Goal: Communication & Community: Connect with others

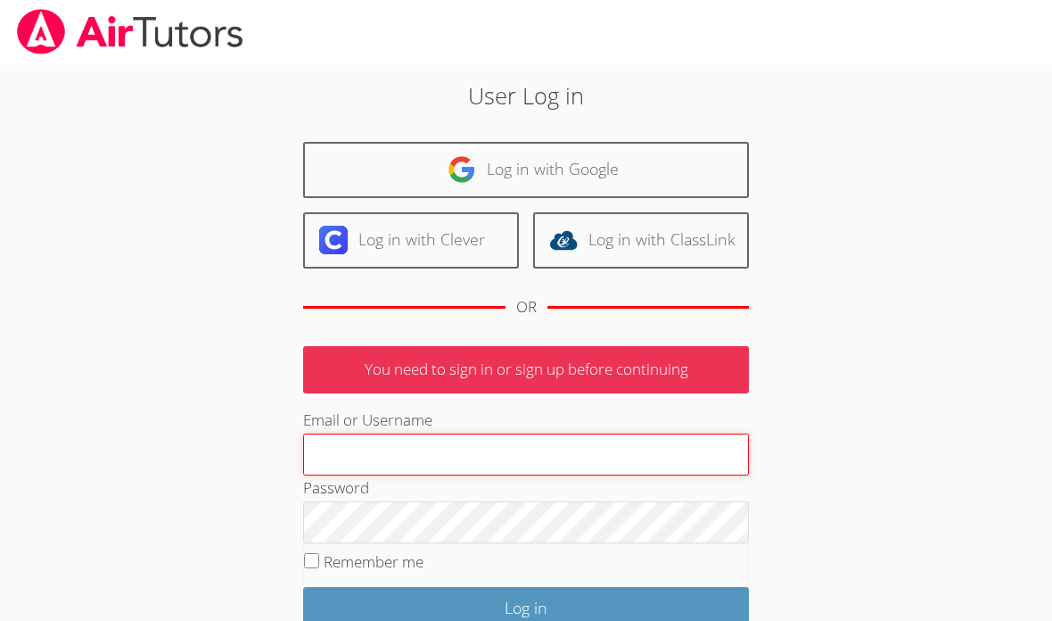
type input "cjivertsman@bhusd.com"
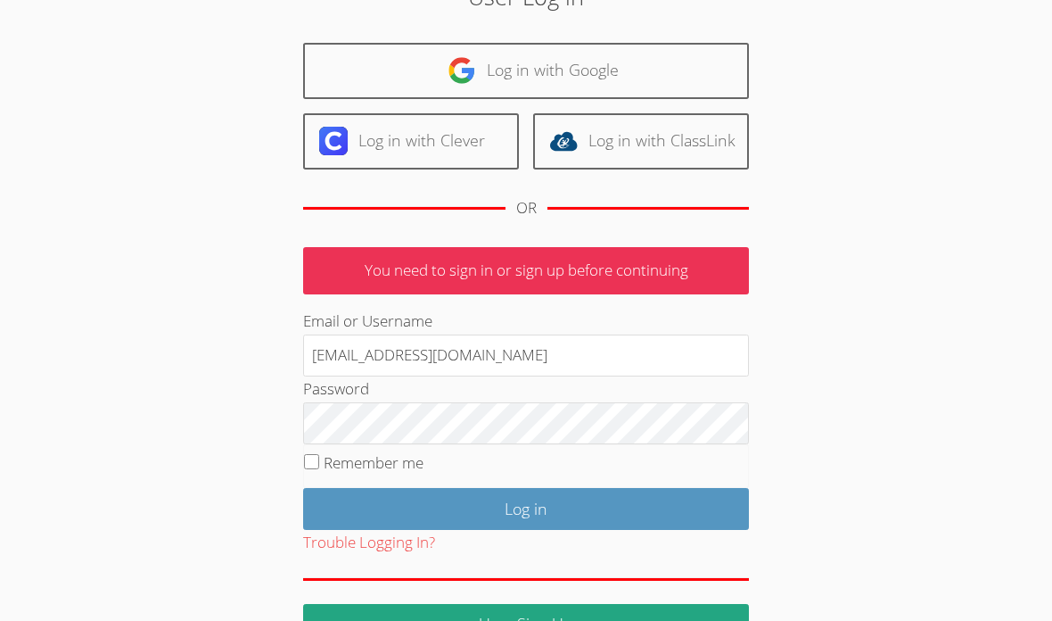
scroll to position [118, 0]
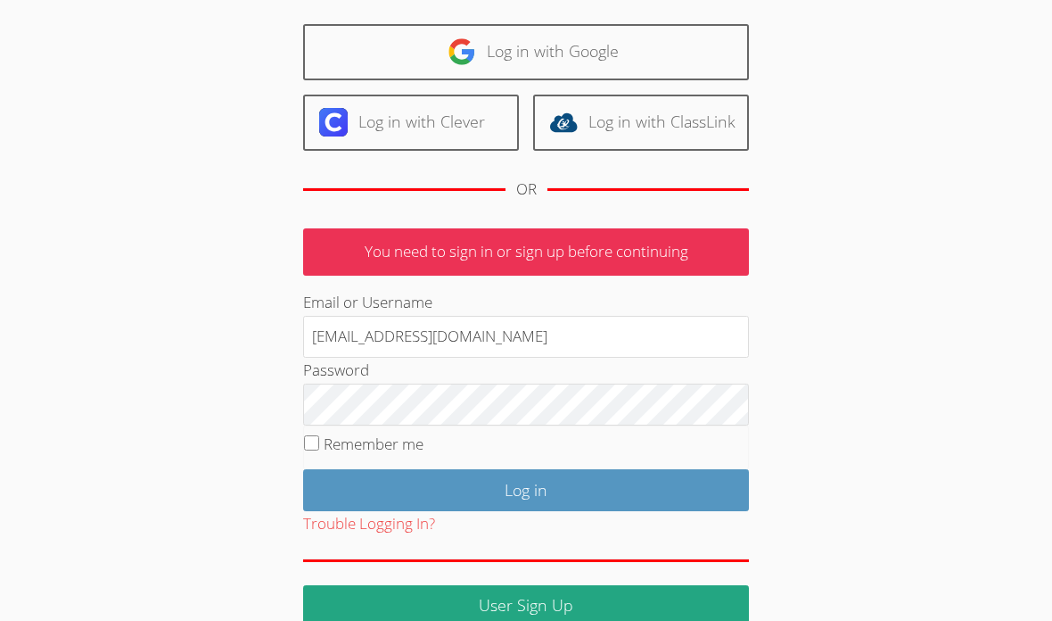
click at [318, 435] on input "Remember me" at bounding box center [311, 442] width 15 height 15
checkbox input "true"
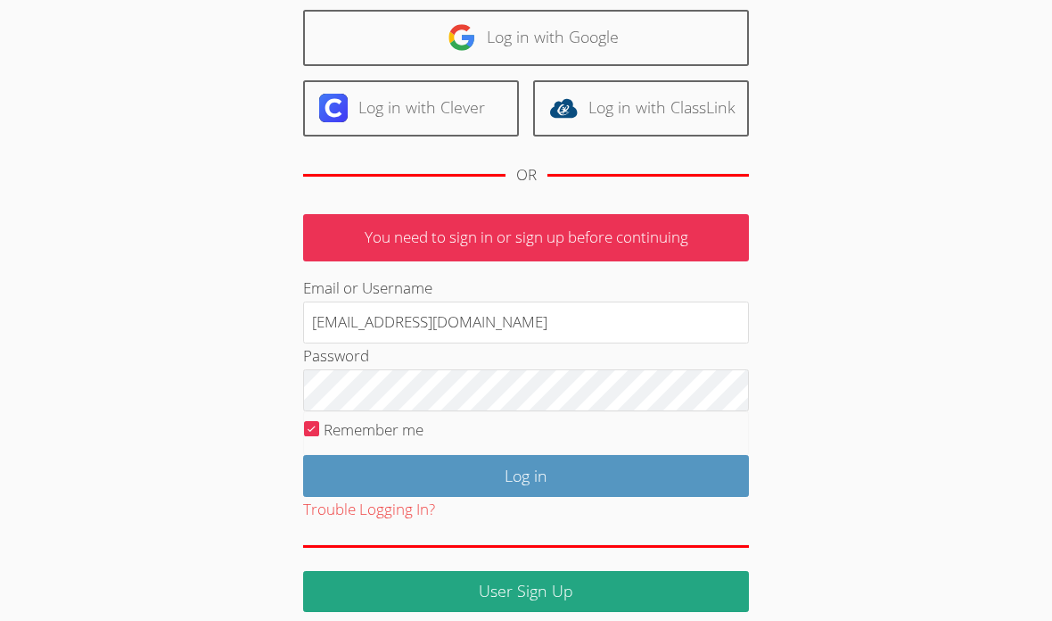
scroll to position [144, 0]
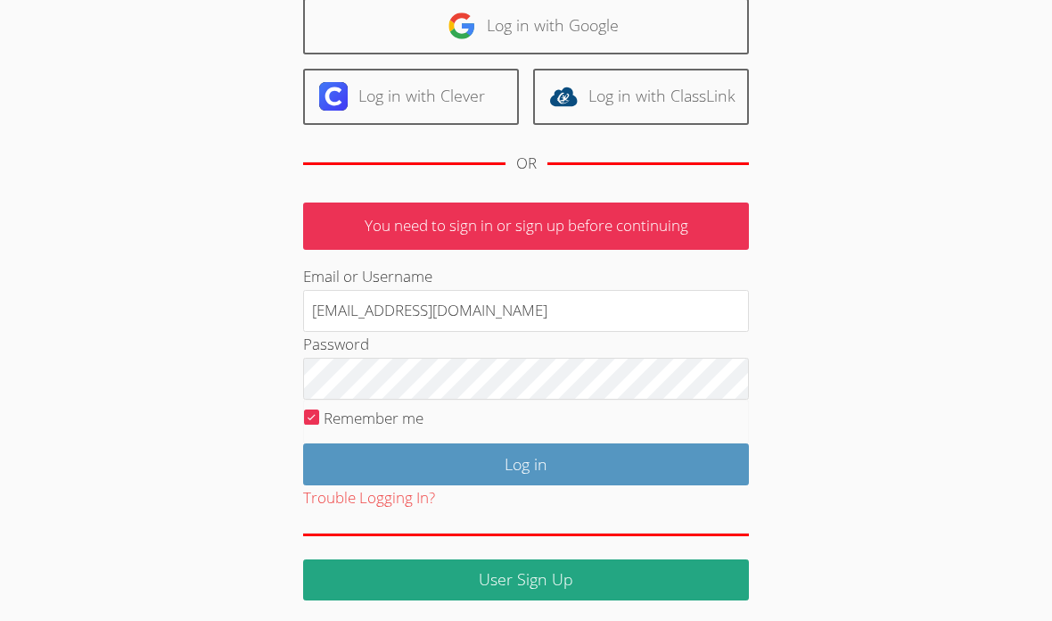
click at [706, 462] on input "Log in" at bounding box center [526, 464] width 446 height 42
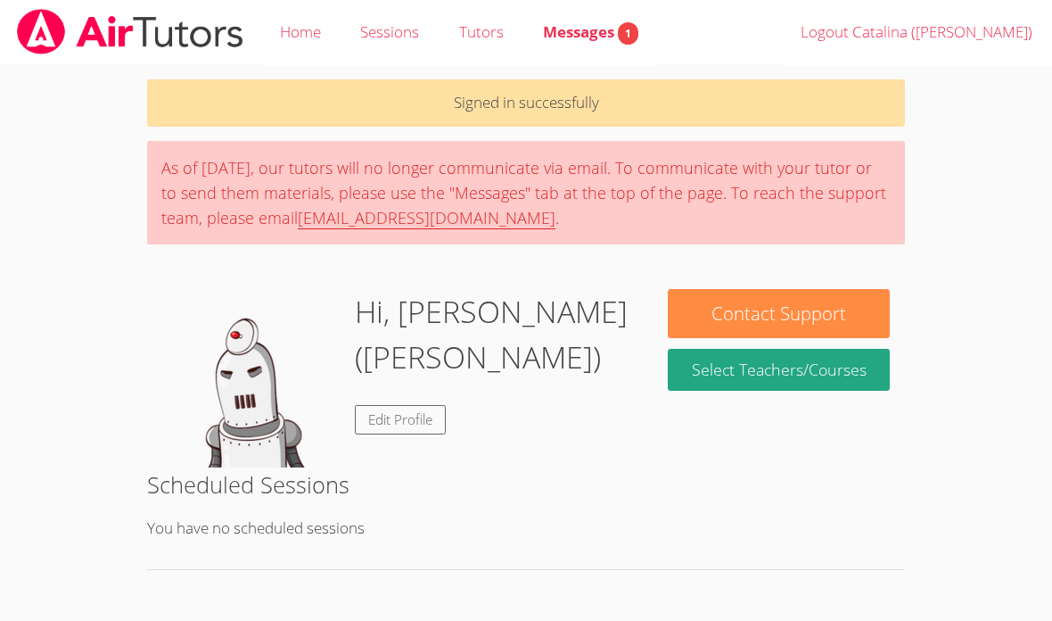
click at [588, 38] on span "Messages 1" at bounding box center [590, 31] width 95 height 21
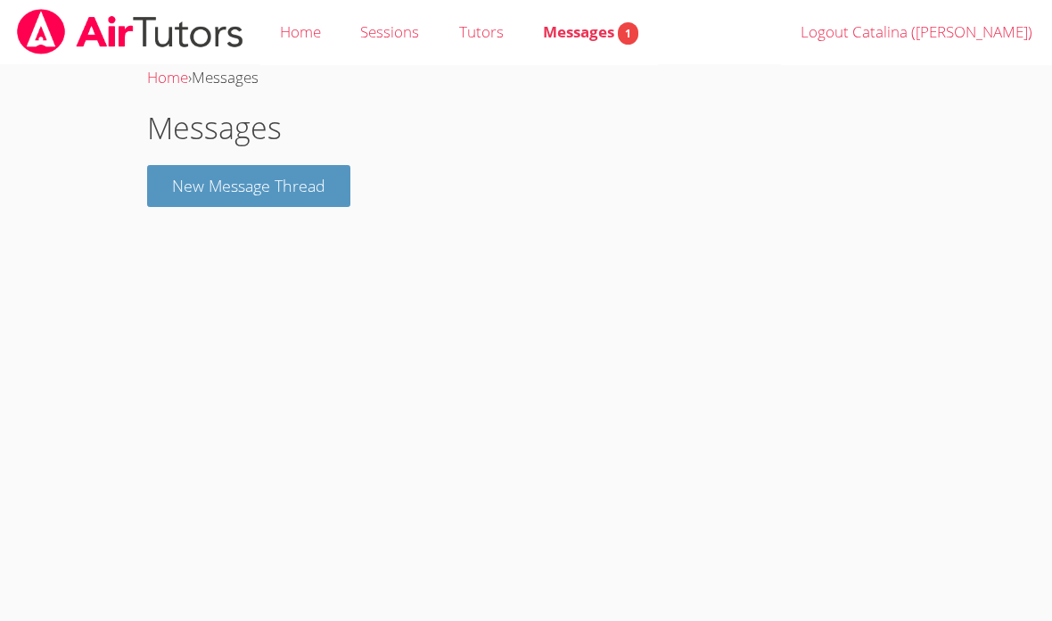
click at [210, 177] on button "New Message Thread" at bounding box center [248, 186] width 203 height 42
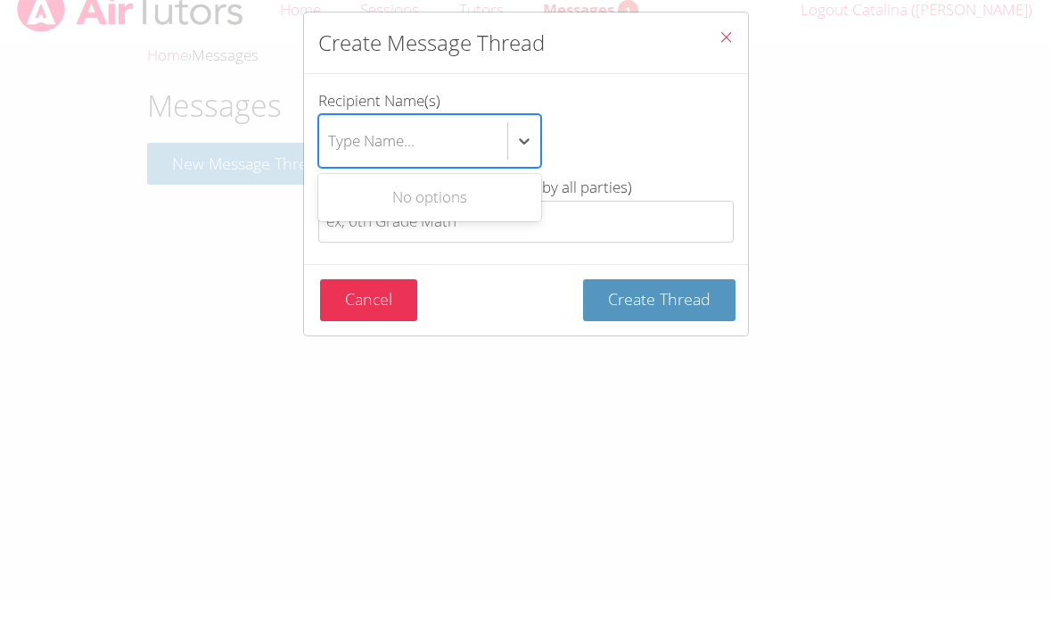
click at [725, 52] on icon "Close" at bounding box center [726, 59] width 15 height 15
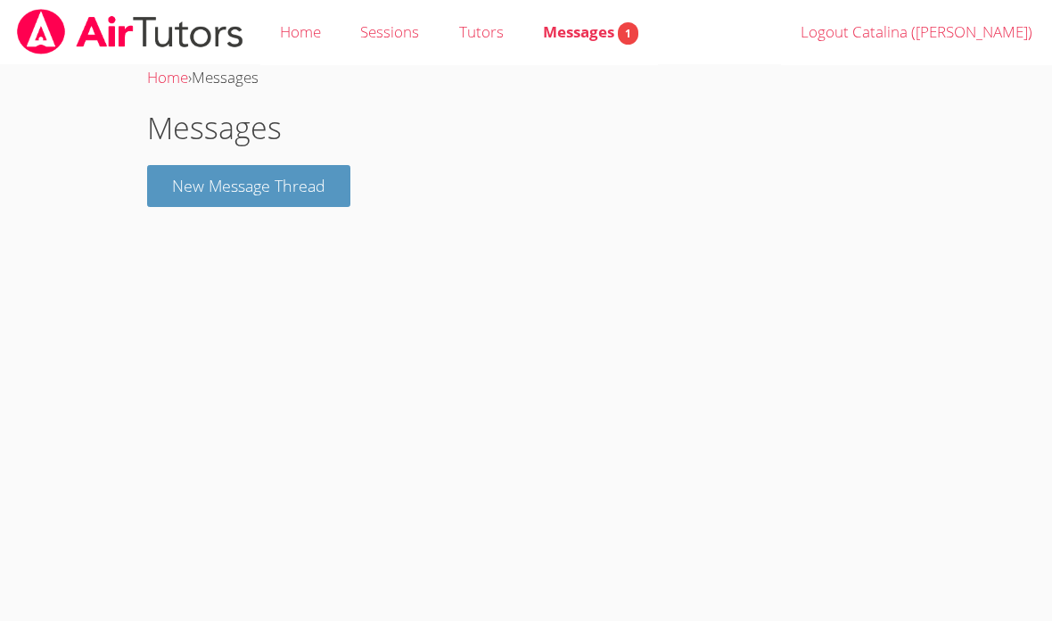
click at [581, 35] on span "Messages 1" at bounding box center [590, 31] width 95 height 21
click at [242, 76] on span "Messages" at bounding box center [225, 77] width 67 height 21
click at [248, 134] on h1 "Messages" at bounding box center [526, 127] width 758 height 45
click at [267, 190] on button "New Message Thread" at bounding box center [248, 186] width 203 height 42
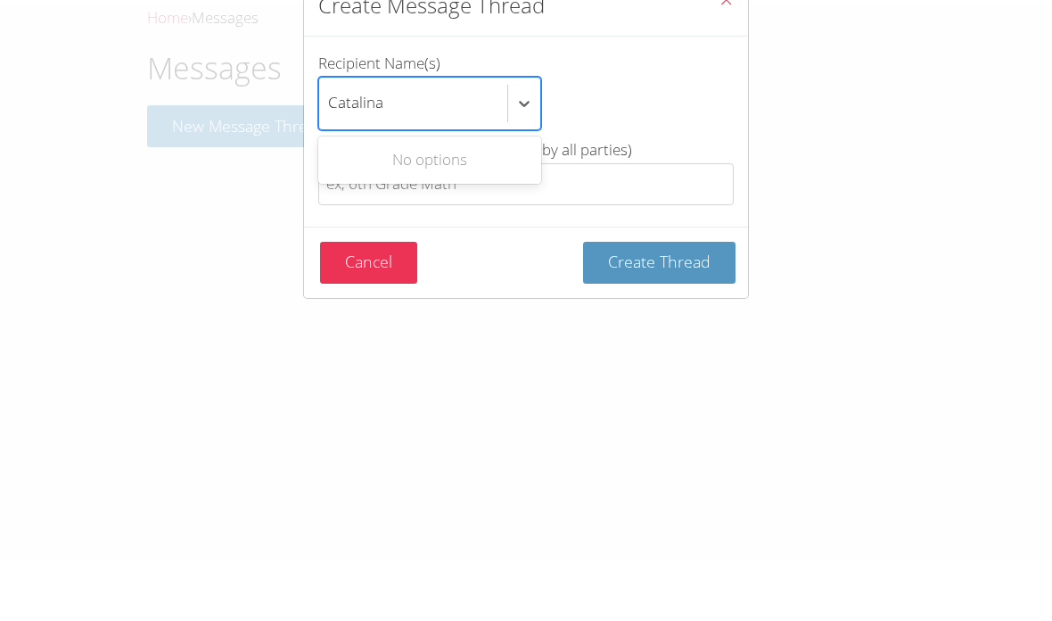
type input "Catalina"
click at [660, 301] on button "Create Thread" at bounding box center [659, 322] width 152 height 42
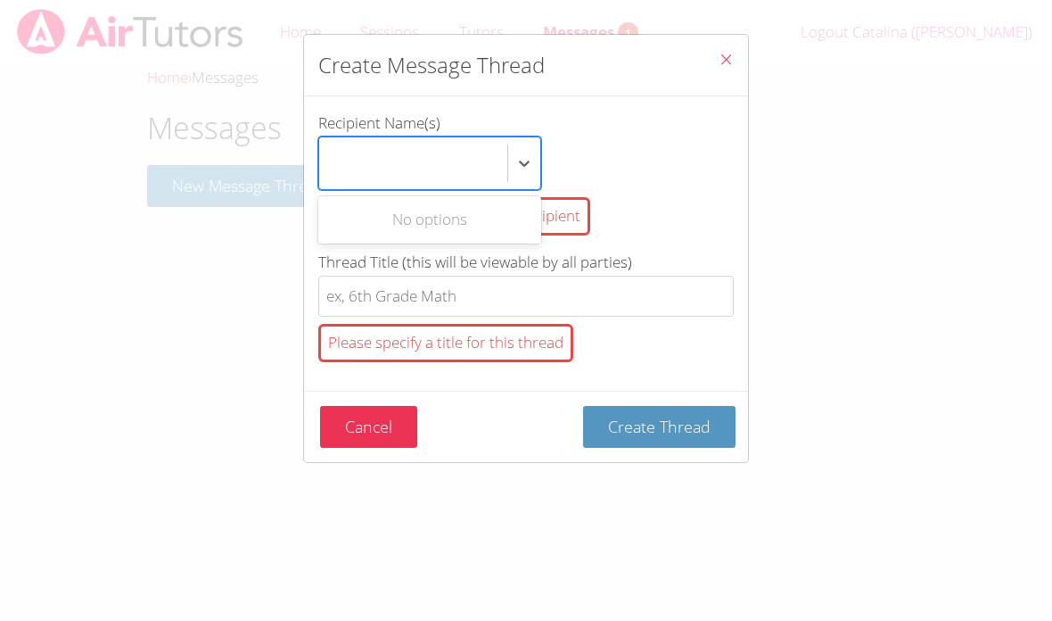
click at [795, 215] on div "Create Message Thread Recipient Name(s) Use Up and Down to choose options, pres…" at bounding box center [526, 310] width 1052 height 621
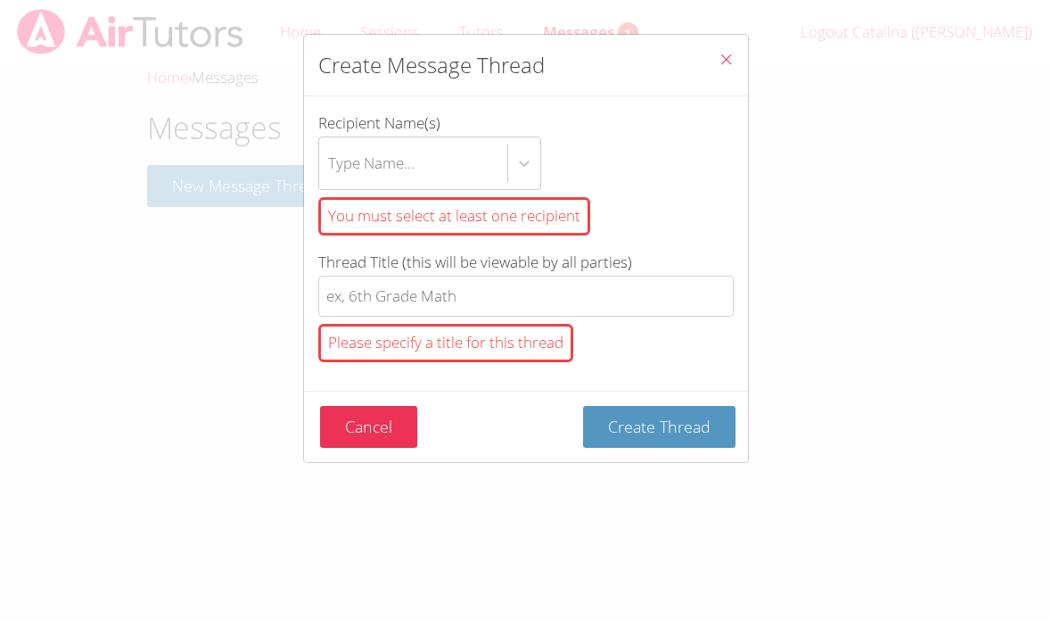
click at [546, 216] on div "You must select at least one recipient" at bounding box center [454, 216] width 272 height 38
click at [330, 184] on input "Recipient Name(s) Type Name... You must select at least one recipient" at bounding box center [329, 163] width 2 height 41
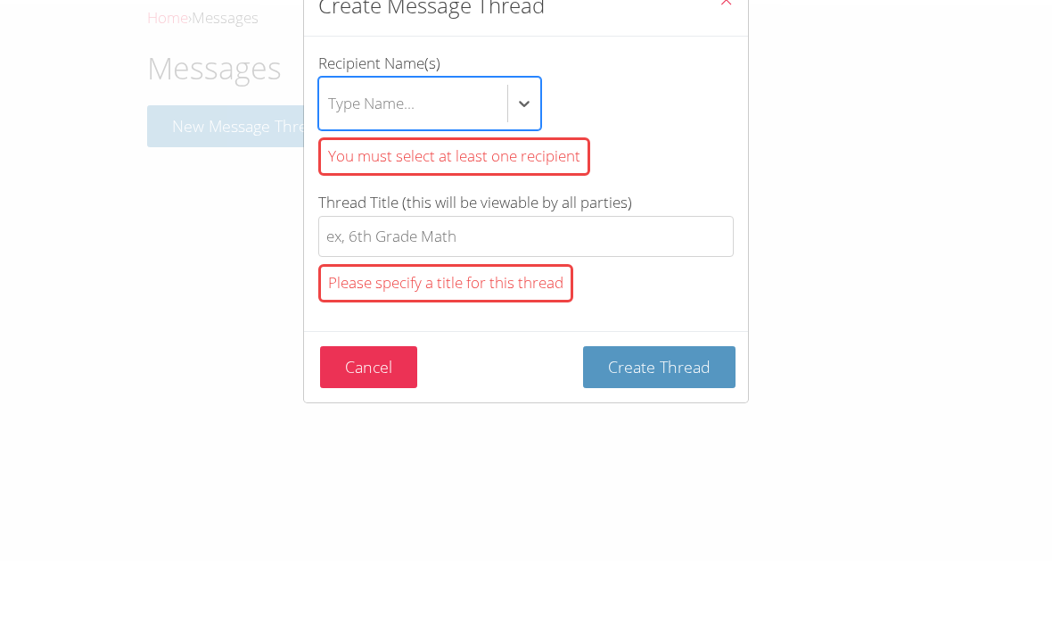
click at [733, 136] on div "Select is focused ,type to refine list, press Down to open the menu, press left…" at bounding box center [526, 163] width 416 height 54
click at [330, 143] on input "Recipient Name(s) Select is focused ,type to refine list, press Down to open th…" at bounding box center [329, 163] width 2 height 41
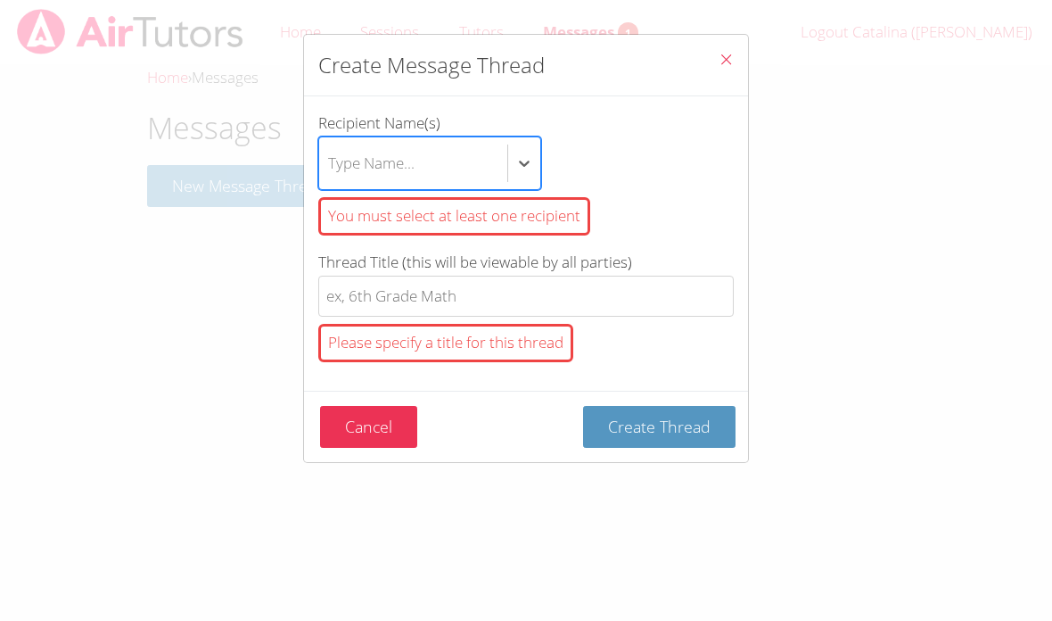
click at [726, 50] on button "Close" at bounding box center [726, 62] width 44 height 54
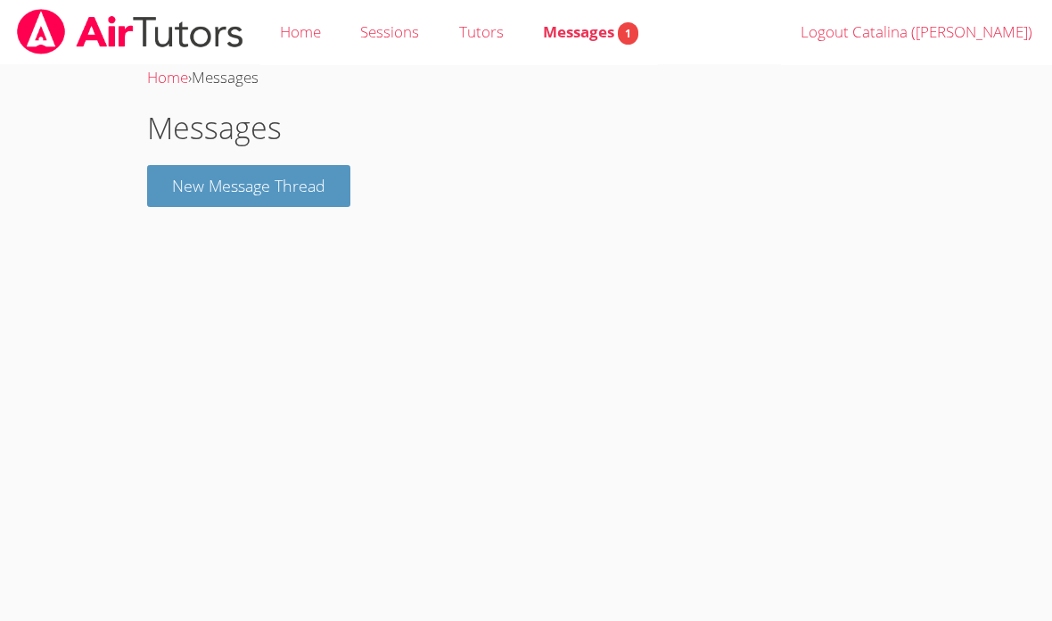
click at [599, 32] on span "Messages 1" at bounding box center [590, 31] width 95 height 21
click at [608, 30] on span "Messages 1" at bounding box center [590, 31] width 95 height 21
click at [197, 77] on div "Home › Messages" at bounding box center [526, 78] width 758 height 26
click at [167, 78] on link "Home" at bounding box center [167, 77] width 41 height 21
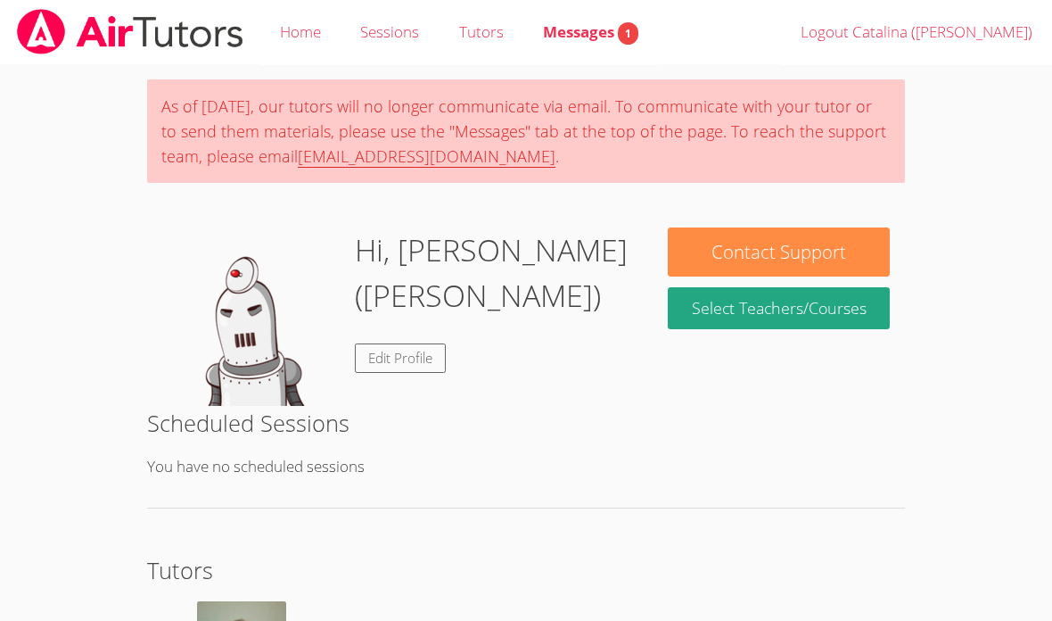
scroll to position [114, 0]
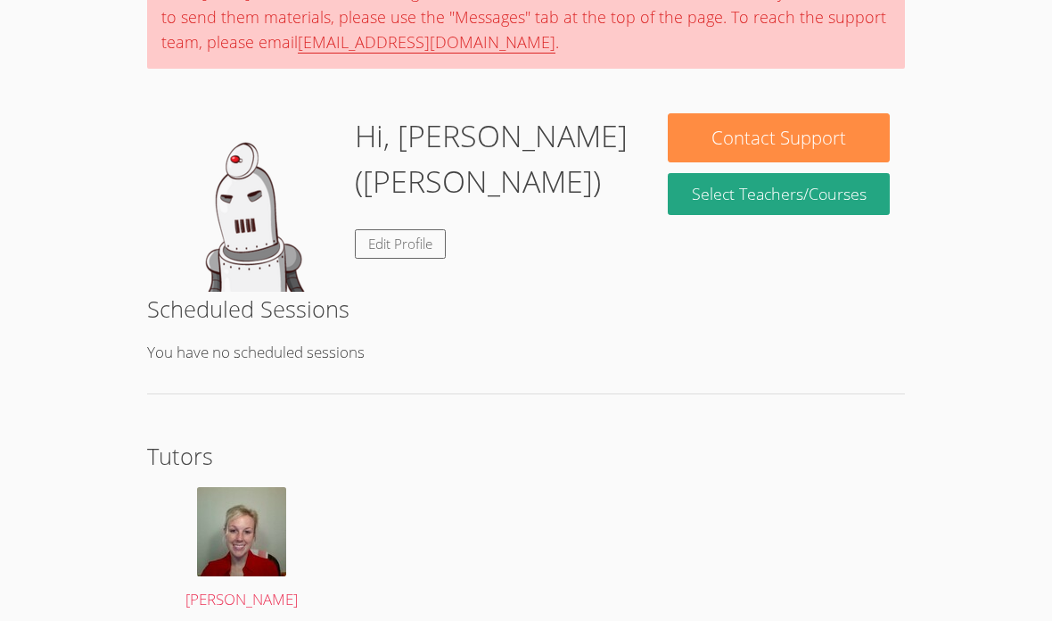
click at [852, 192] on link "Select Teachers/Courses" at bounding box center [779, 194] width 222 height 42
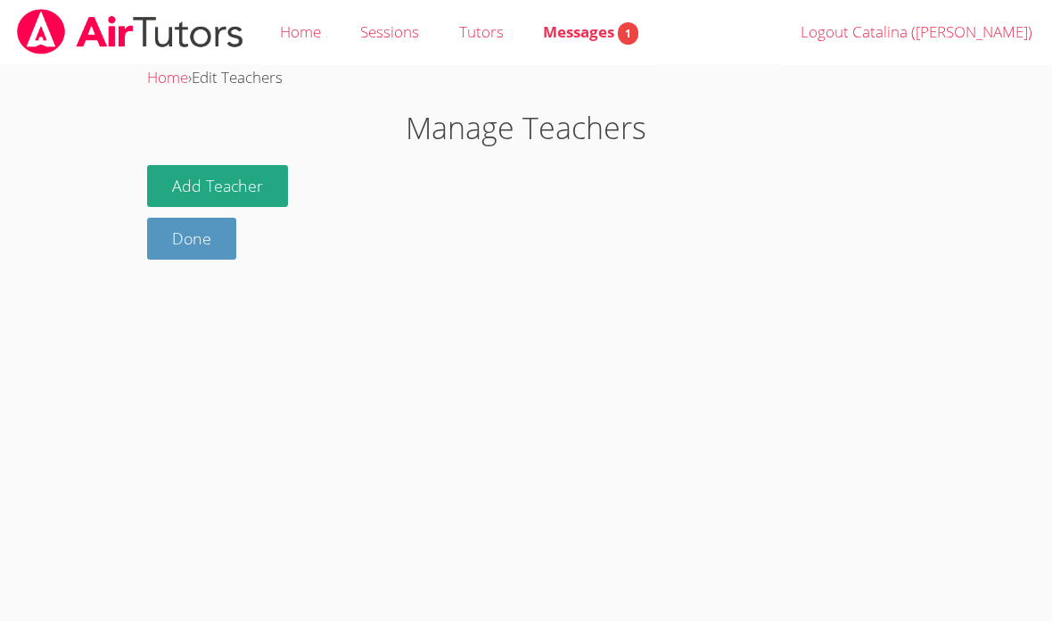
click at [591, 111] on h1 "Manage Teachers" at bounding box center [526, 127] width 758 height 45
click at [194, 247] on link "Done" at bounding box center [191, 239] width 89 height 42
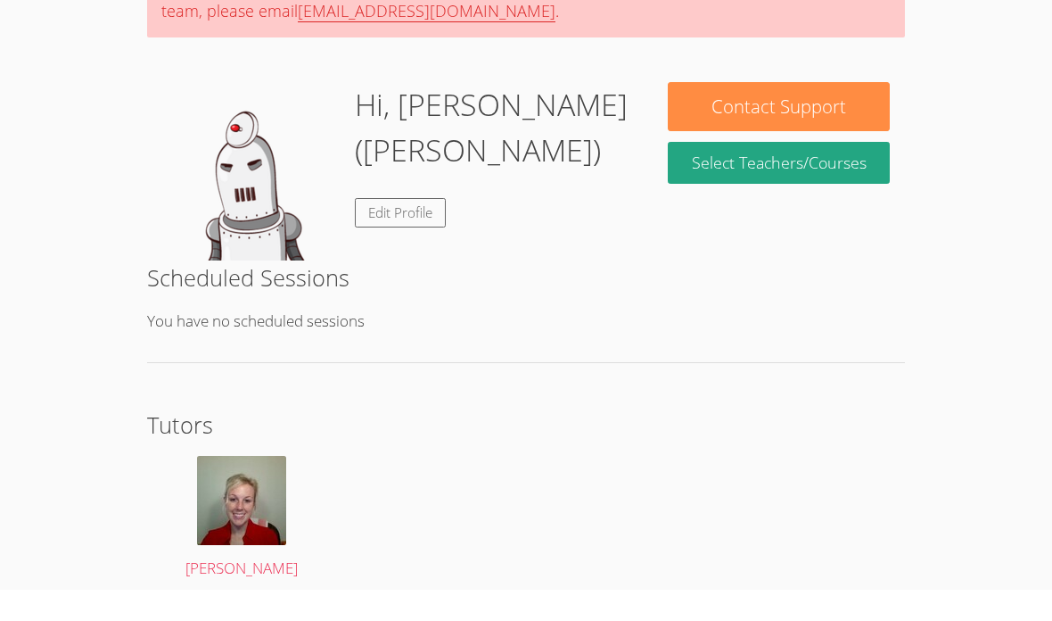
scroll to position [185, 0]
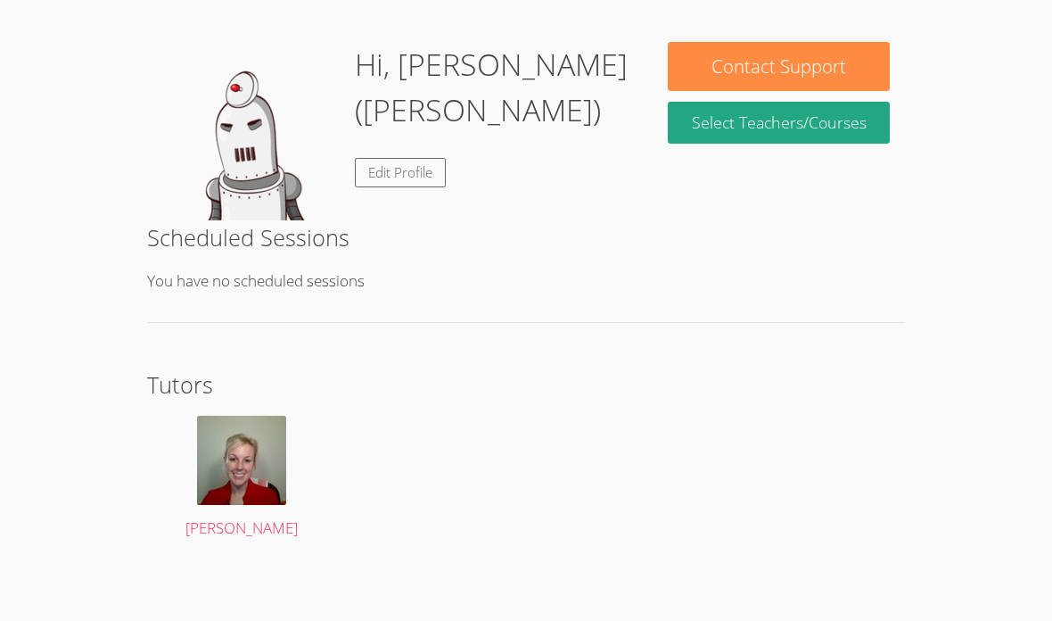
click at [240, 476] on img at bounding box center [241, 460] width 89 height 89
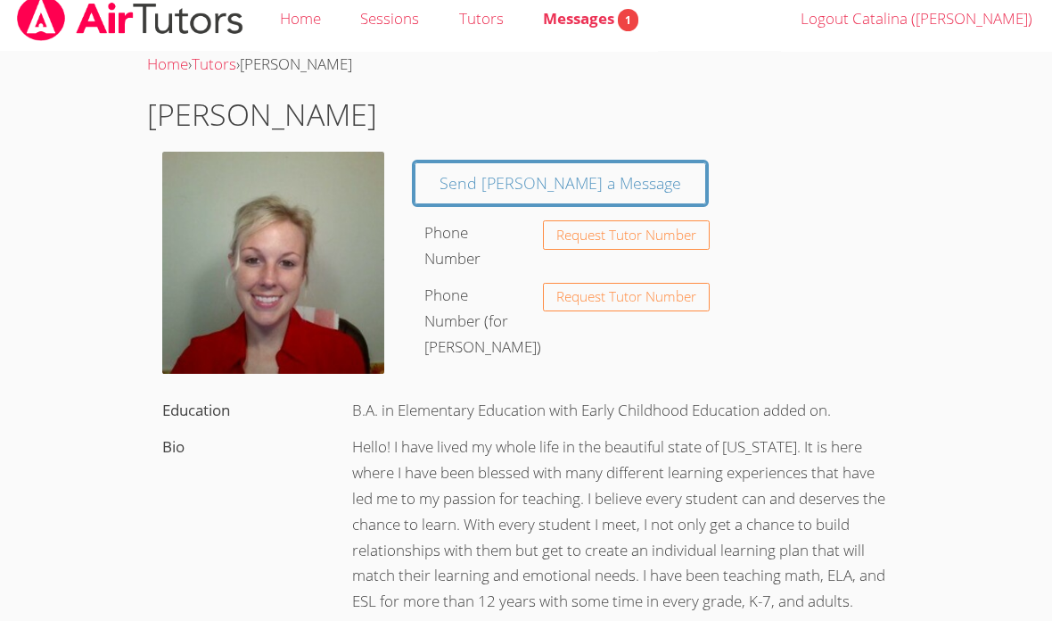
scroll to position [12, 0]
click at [576, 177] on link "Send [PERSON_NAME] a Message" at bounding box center [561, 184] width 292 height 42
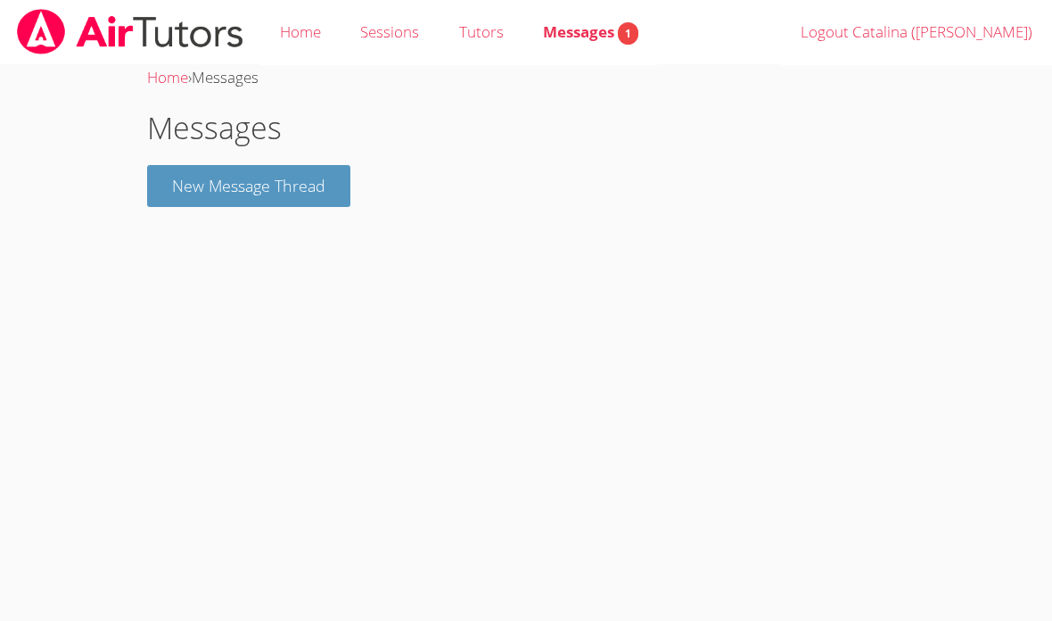
click at [178, 185] on button "New Message Thread" at bounding box center [248, 186] width 203 height 42
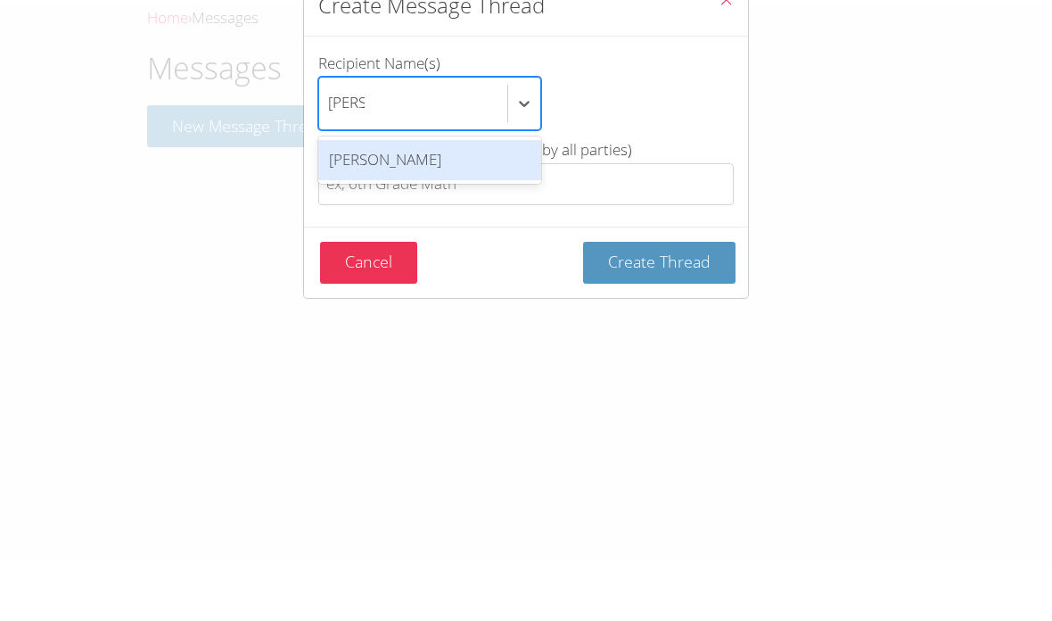
click at [477, 200] on div "[PERSON_NAME]" at bounding box center [429, 220] width 223 height 40
type input "Anna"
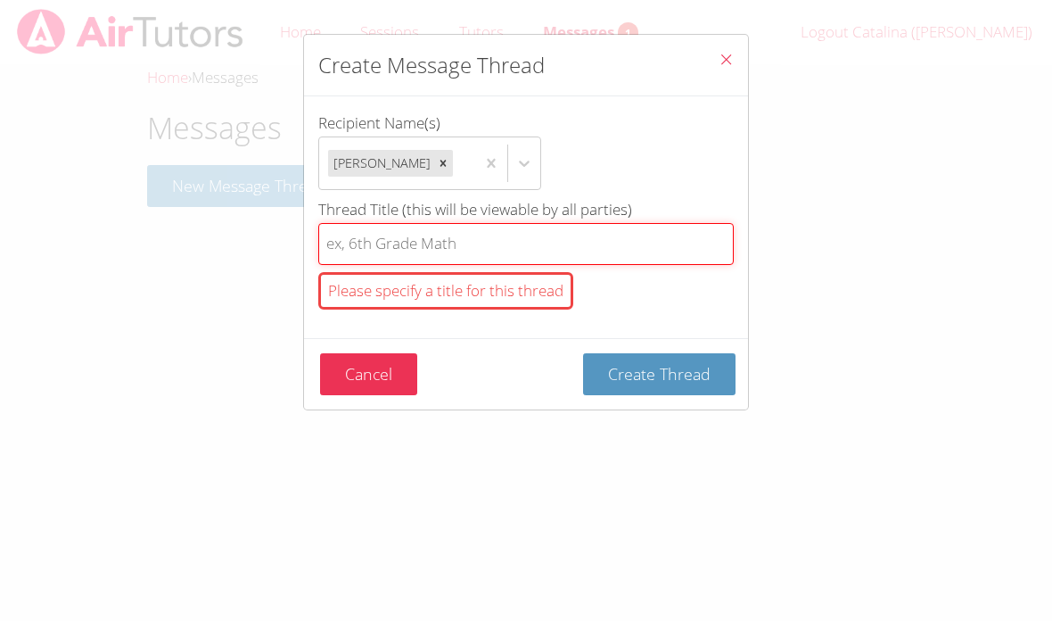
click at [498, 239] on input "Thread Title (this will be viewable by all parties) Please specify a title for …" at bounding box center [526, 244] width 416 height 42
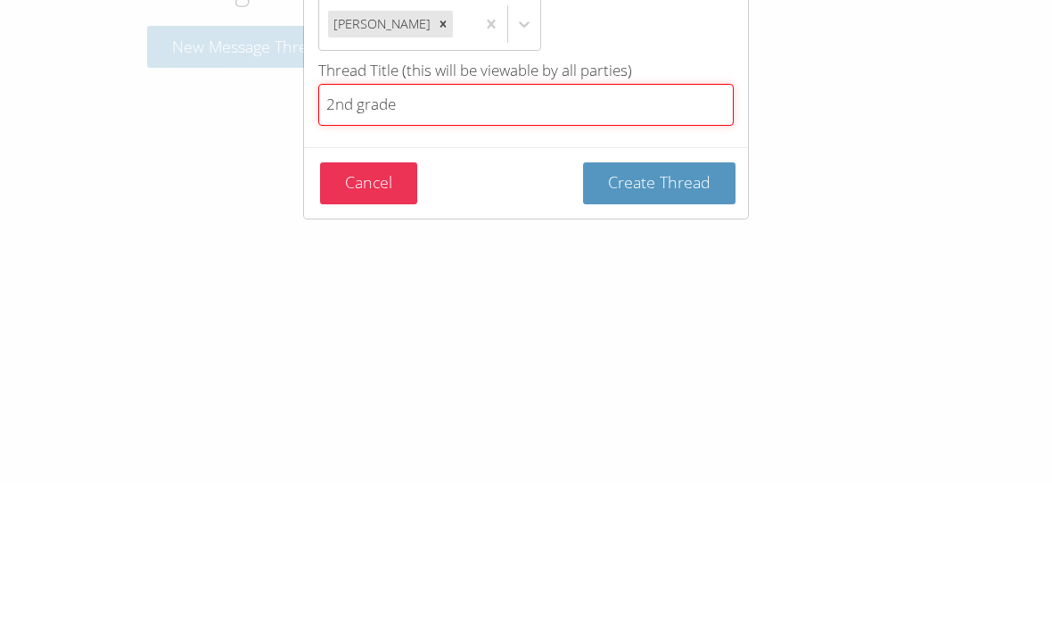
type input "2nd grade"
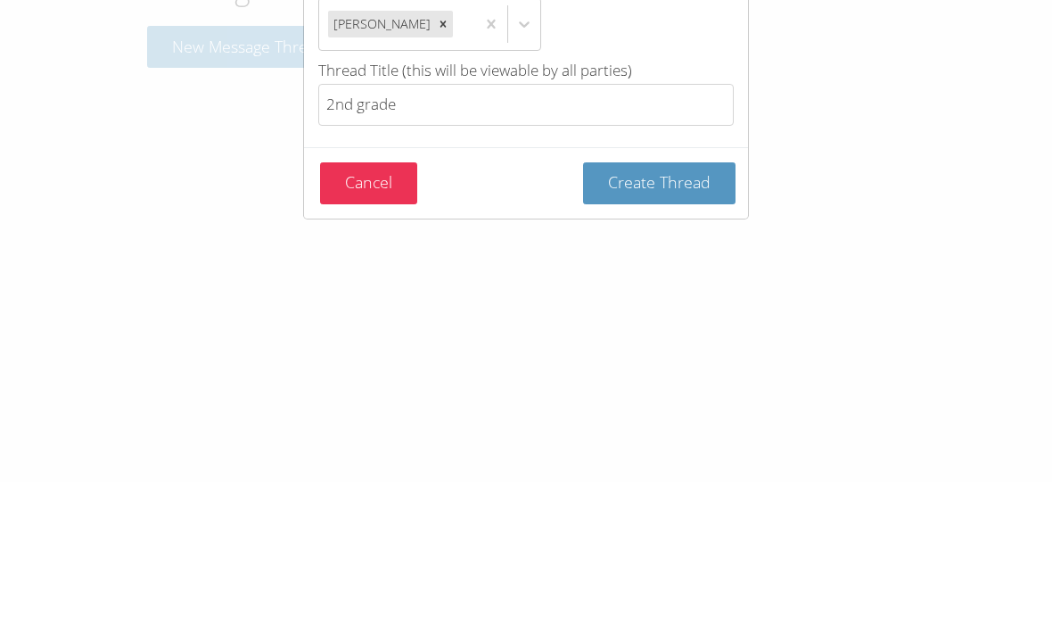
click at [681, 310] on span "Create Thread" at bounding box center [659, 320] width 103 height 21
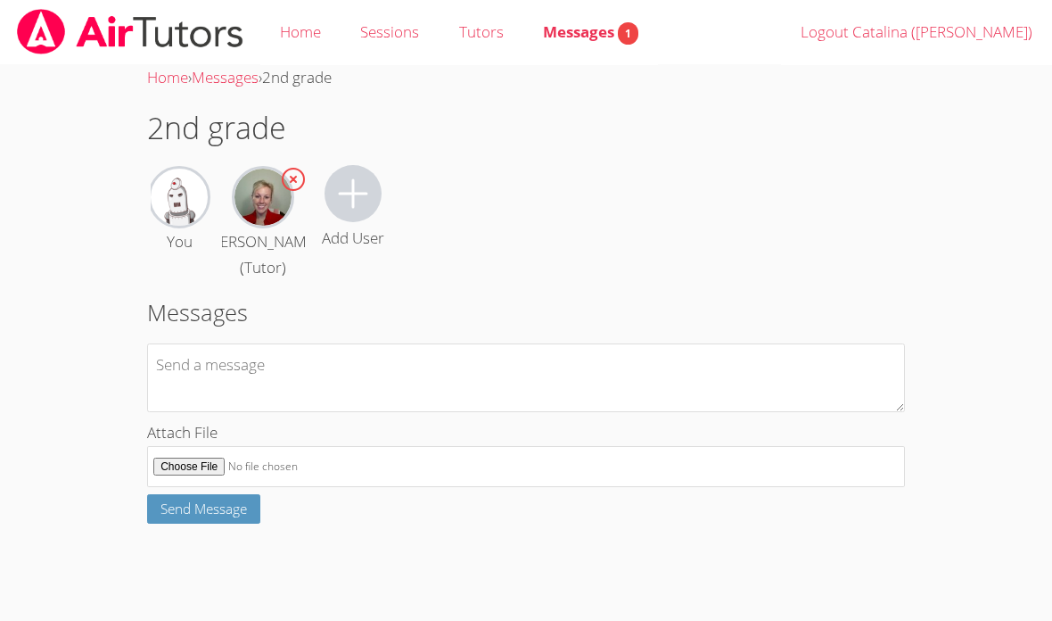
click at [267, 194] on img at bounding box center [263, 197] width 57 height 57
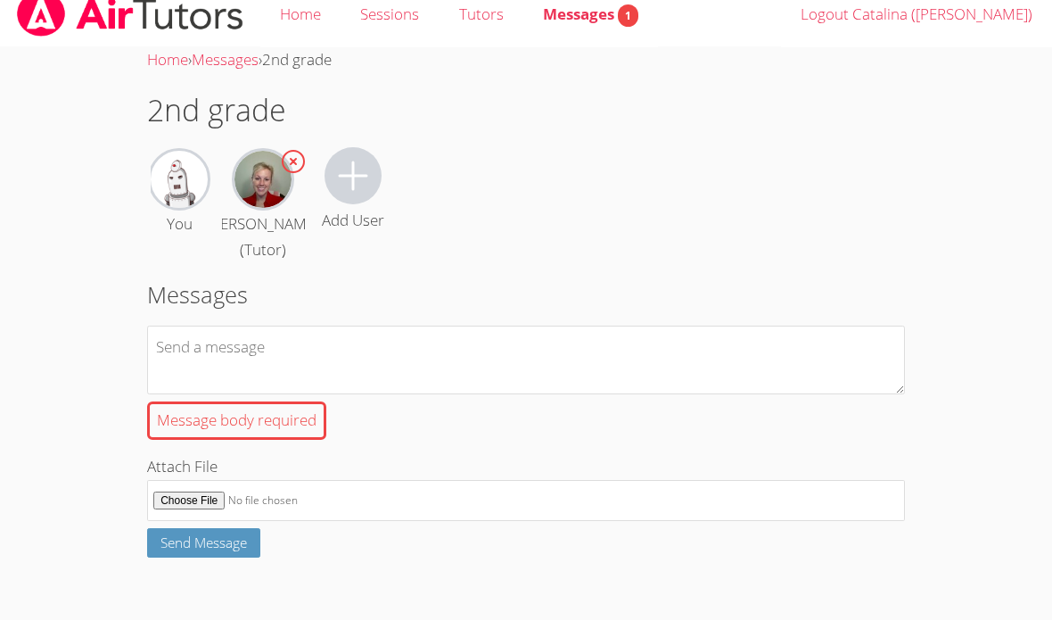
scroll to position [34, 0]
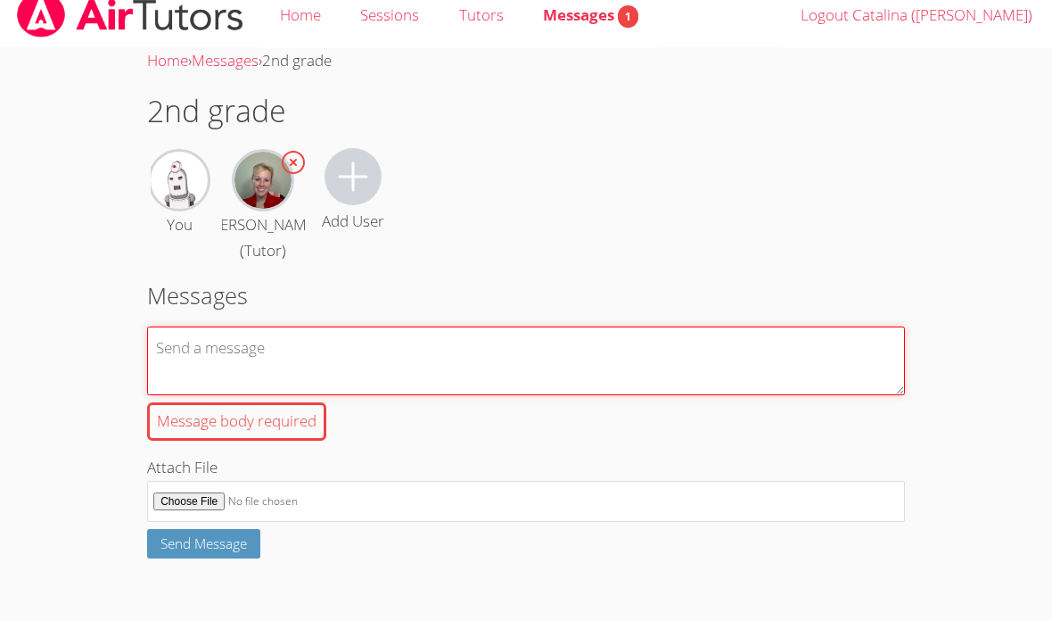
click at [190, 369] on textarea "Message body required" at bounding box center [526, 360] width 758 height 69
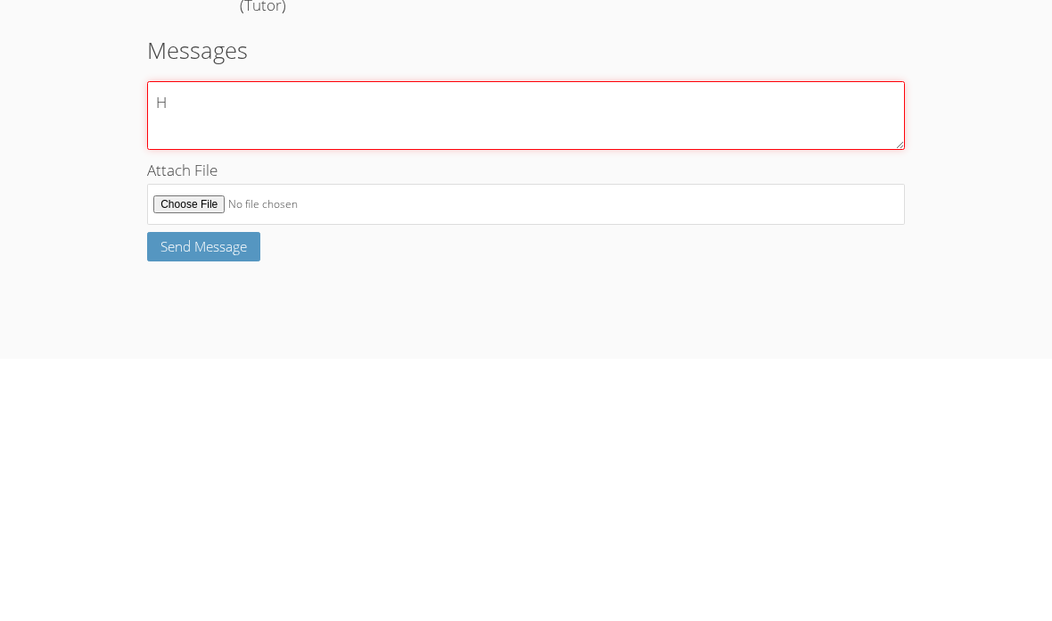
scroll to position [0, 0]
click at [655, 343] on textarea "Hi Ms. Anna! Wednesday is good time for Catalina for Air tutor. What time would…" at bounding box center [526, 377] width 758 height 69
click at [647, 343] on textarea "Hi Ms. Anna! Wednesday is good time for Catalina for Air tutor. What time would…" at bounding box center [526, 377] width 758 height 69
click at [654, 343] on textarea "Hi Ms. Anna! Wednesday is good time for Catalina for Air tutor. What time would…" at bounding box center [526, 377] width 758 height 69
click at [616, 343] on textarea "Hi Ms. Anna! Wednesday is good time for Catalina for Air tutor. What time would…" at bounding box center [526, 377] width 758 height 69
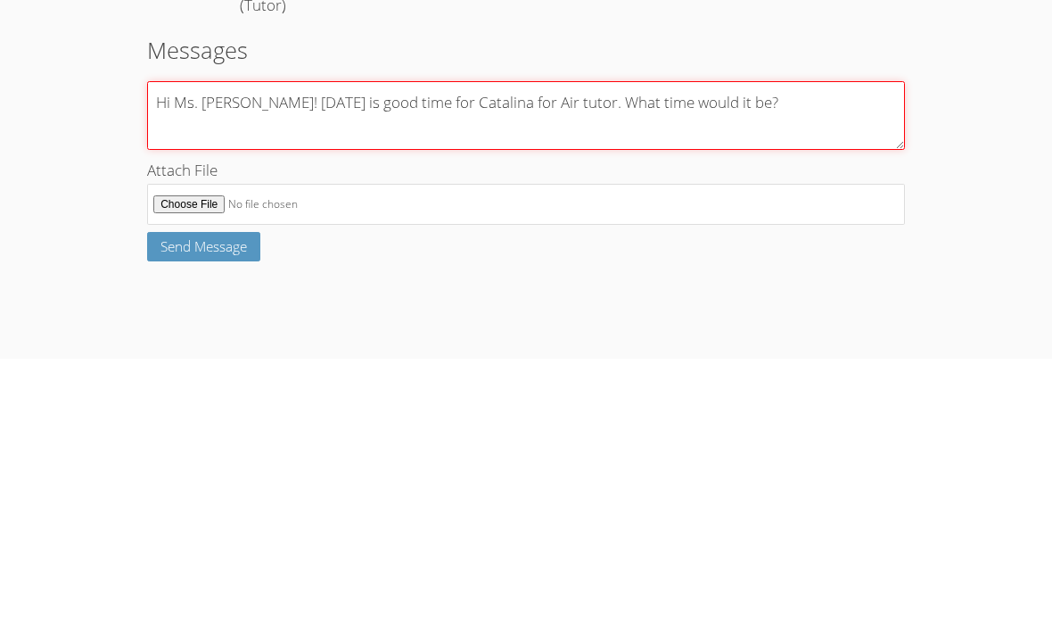
click at [605, 343] on textarea "Hi Ms. Anna! Wednesday is good time for Catalina for Air tutor. What time would…" at bounding box center [526, 377] width 758 height 69
click at [589, 343] on textarea "Hi Ms. Anna! Wednesday is good time for Catalina for Air tutor. What time would…" at bounding box center [526, 377] width 758 height 69
click at [838, 343] on textarea "Hi Ms. Anna! Wednesday is good time for Catalina for Air tutor. What time exact…" at bounding box center [526, 377] width 758 height 69
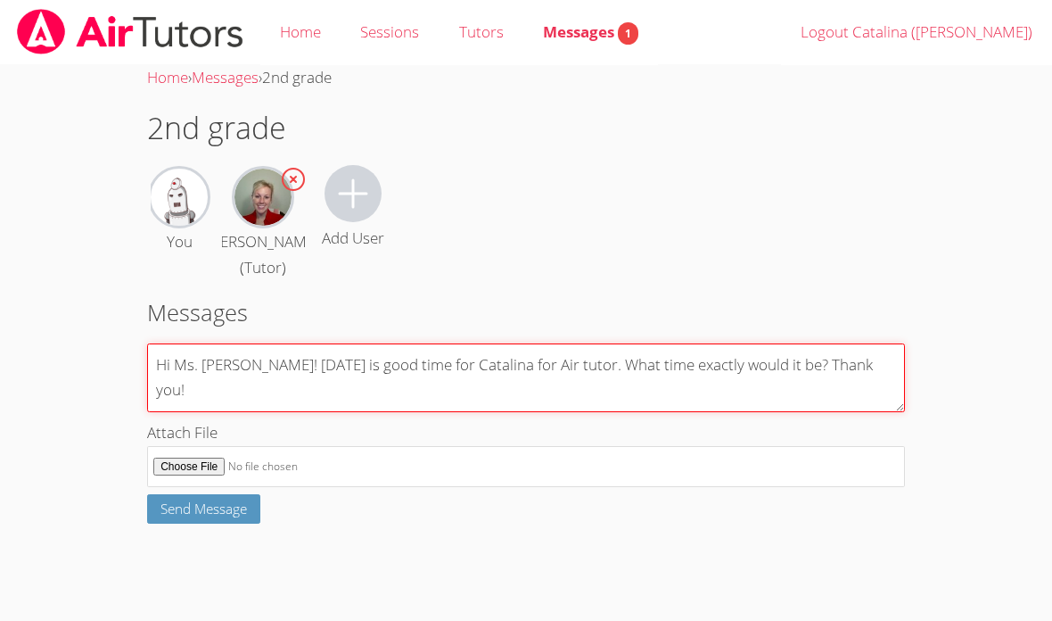
type textarea "Hi Ms. [PERSON_NAME]! [DATE] is good time for Catalina for Air tutor. What time…"
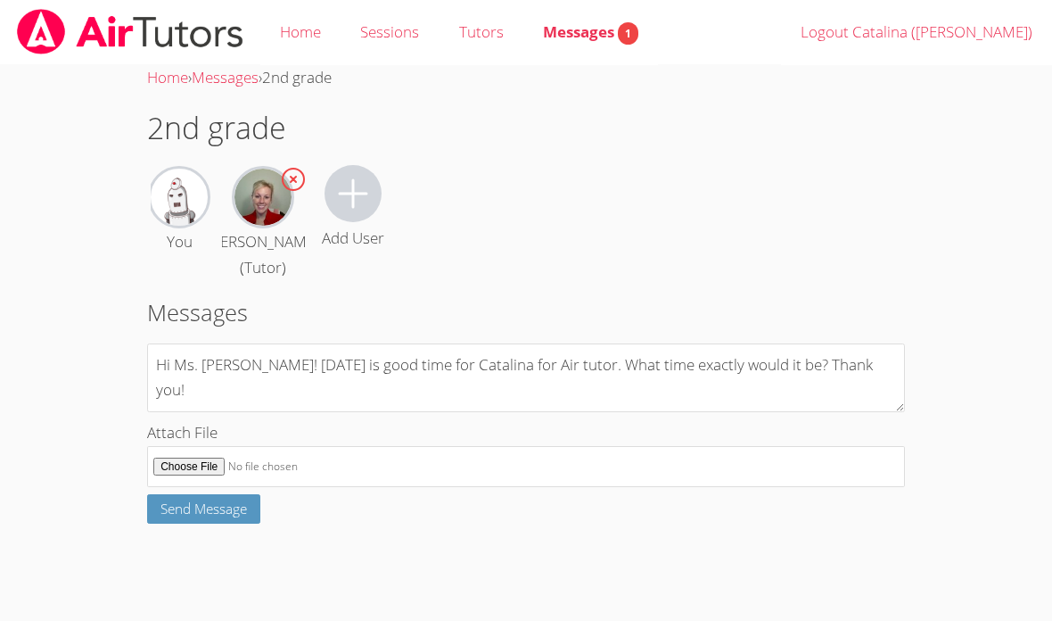
click at [193, 517] on span "Send Message" at bounding box center [204, 508] width 86 height 18
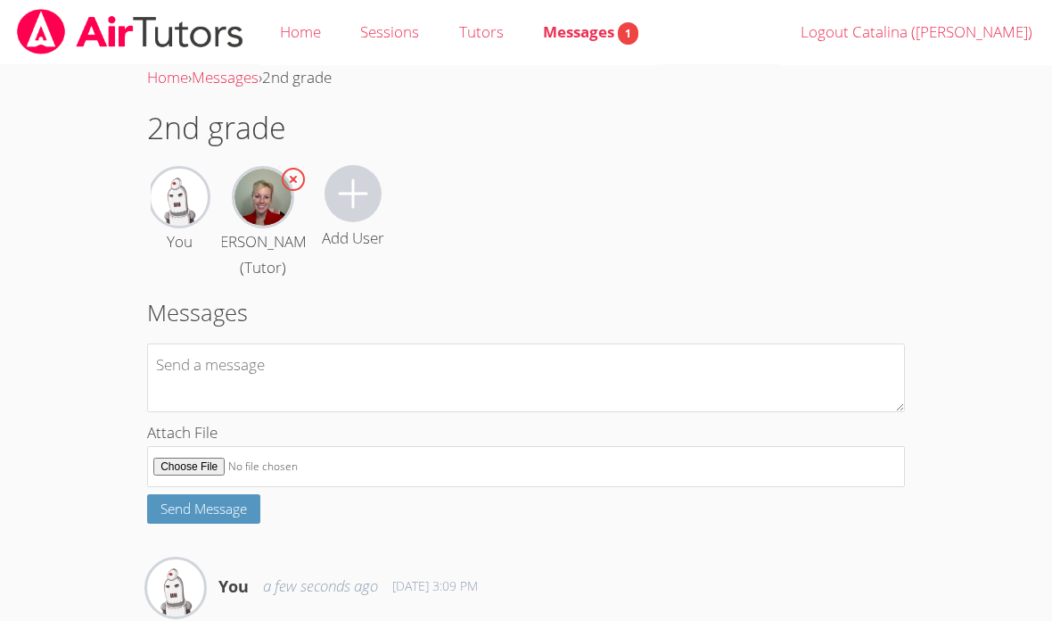
click at [602, 29] on span "Messages 1" at bounding box center [590, 31] width 95 height 21
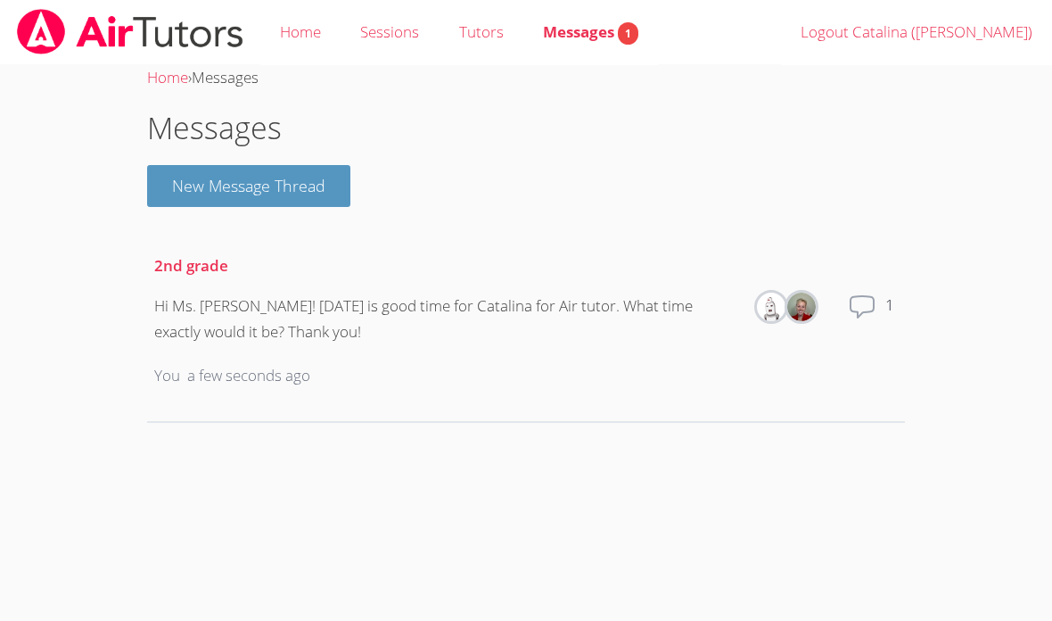
click at [289, 39] on link "Home" at bounding box center [300, 32] width 80 height 65
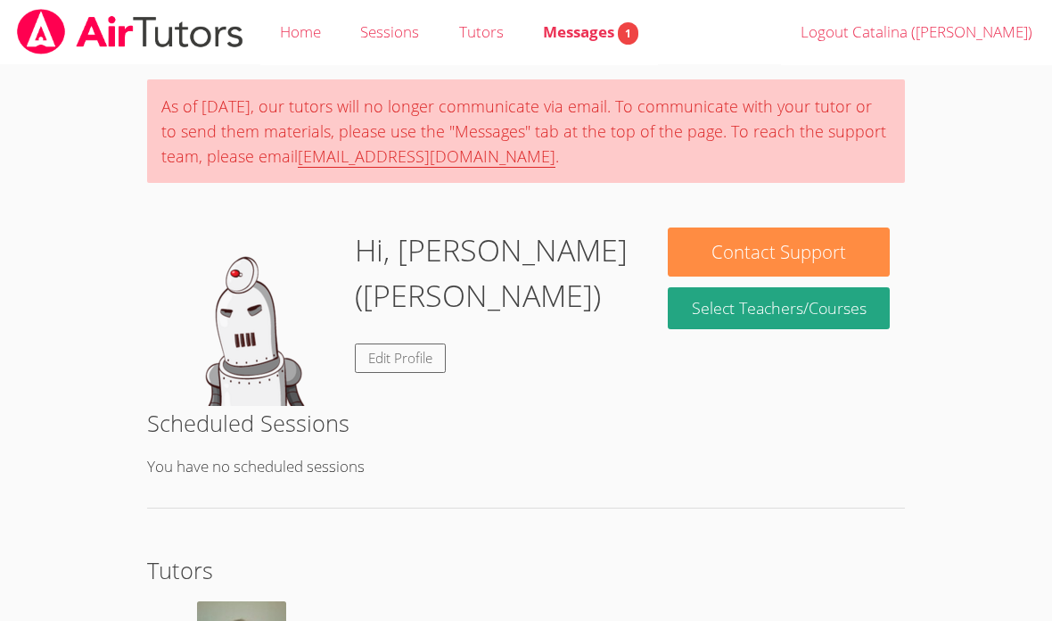
click at [470, 37] on link "Tutors" at bounding box center [481, 32] width 84 height 65
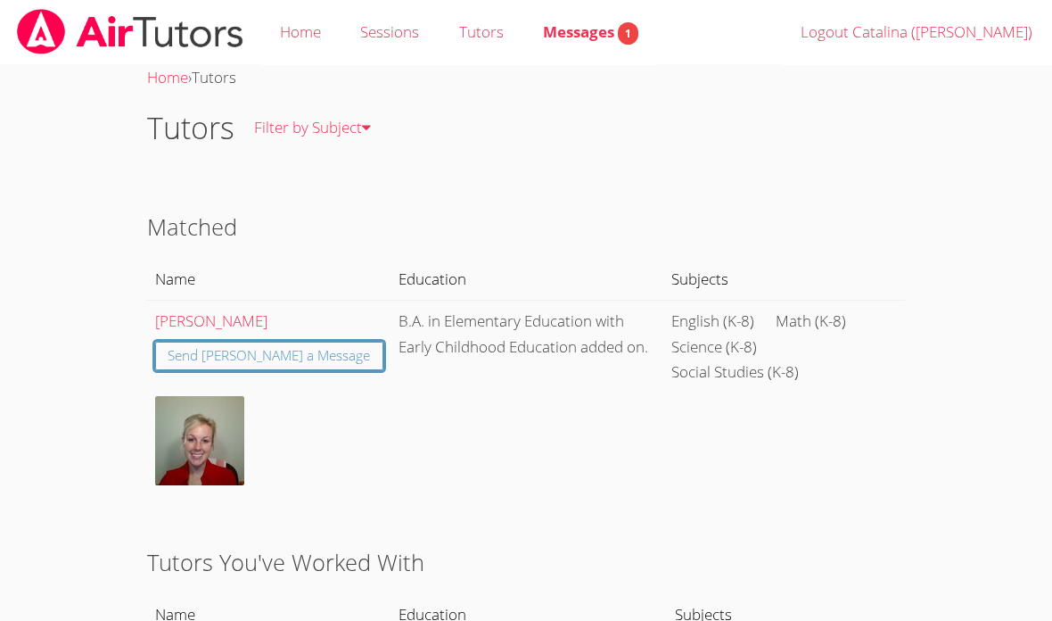
click at [391, 615] on th "Education" at bounding box center [529, 615] width 276 height 41
click at [395, 25] on link "Sessions" at bounding box center [390, 32] width 98 height 65
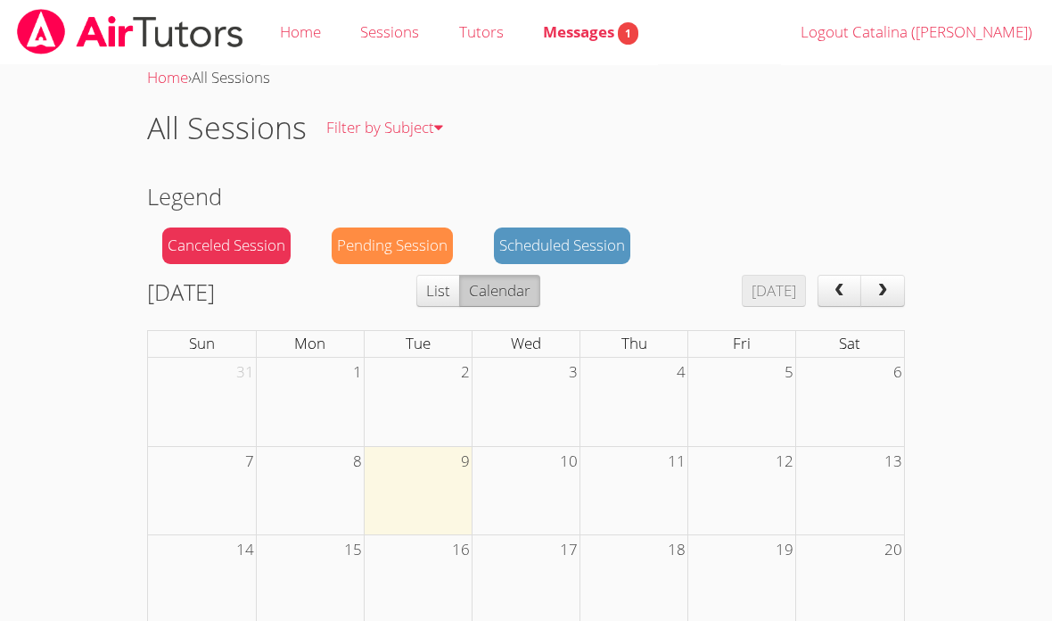
click at [476, 15] on link "Tutors" at bounding box center [481, 32] width 84 height 65
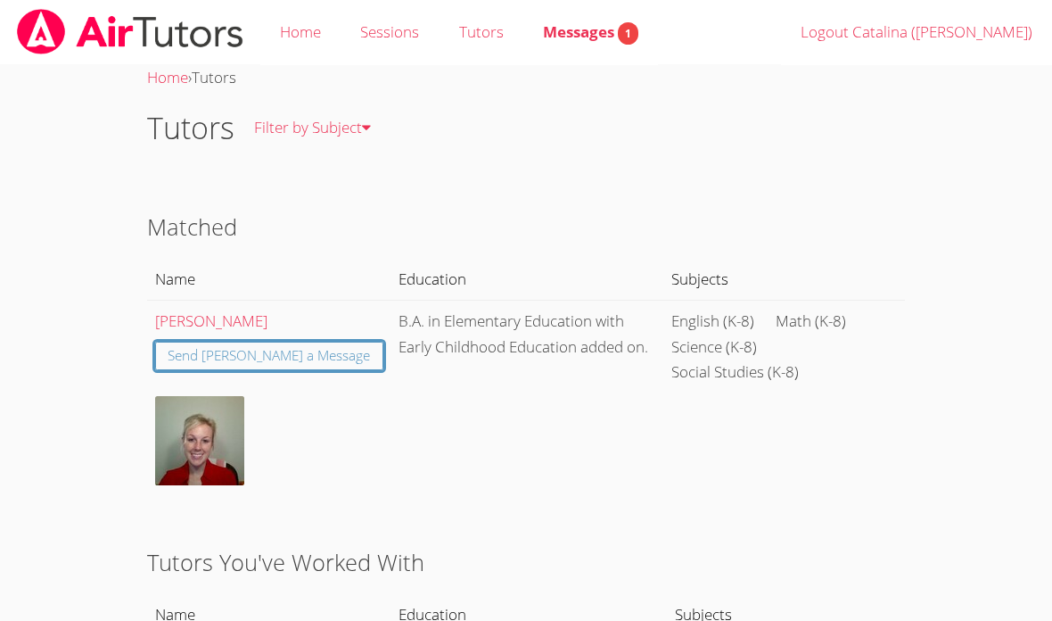
click at [309, 26] on link "Home" at bounding box center [300, 32] width 80 height 65
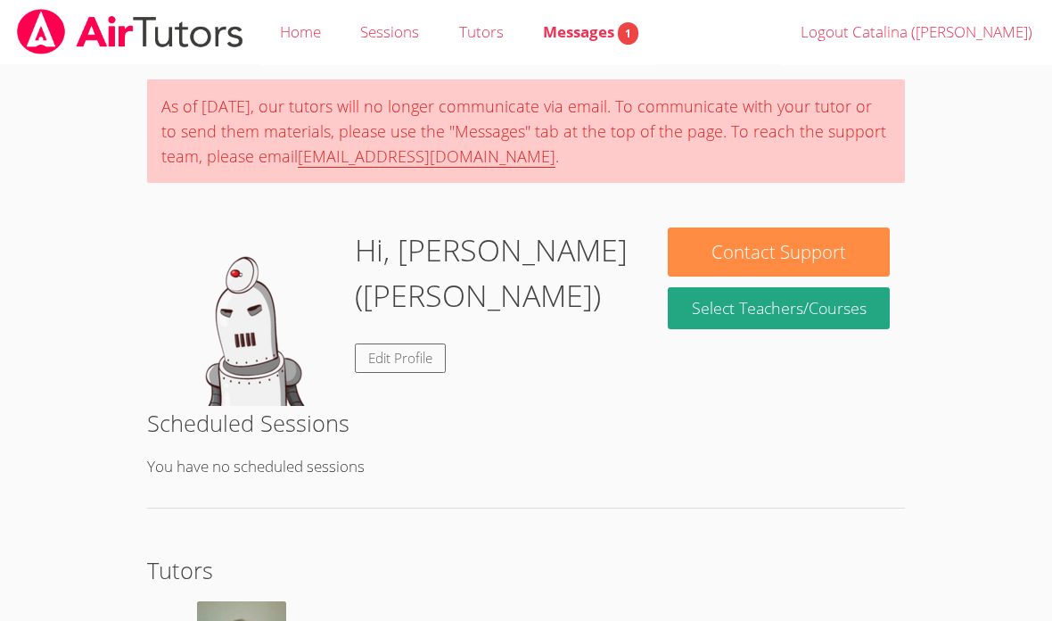
click at [602, 36] on span "Messages 1" at bounding box center [590, 31] width 95 height 21
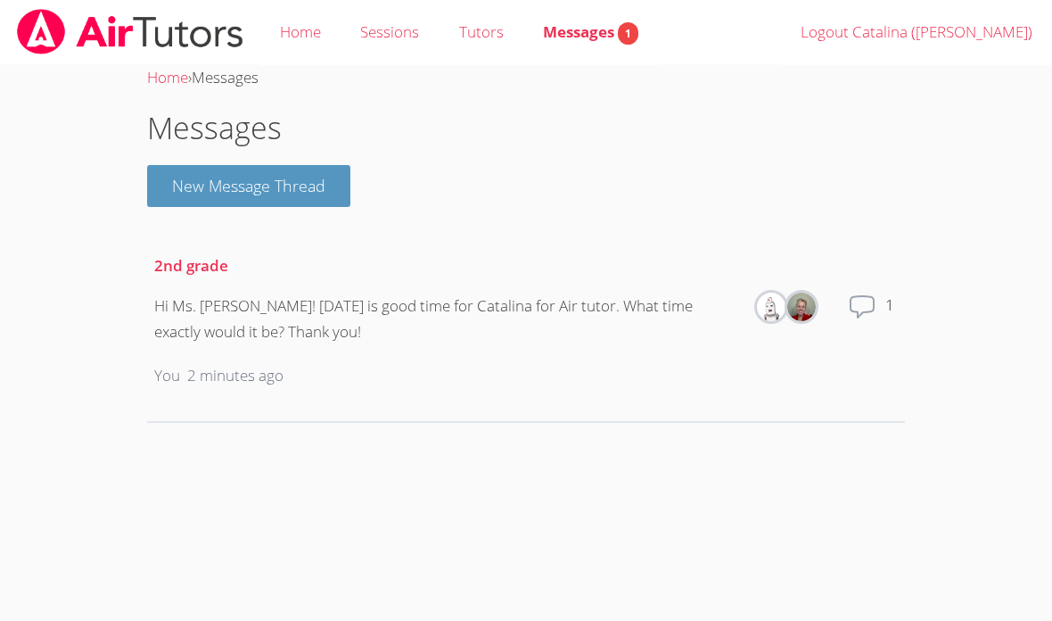
click at [866, 305] on icon at bounding box center [862, 306] width 29 height 29
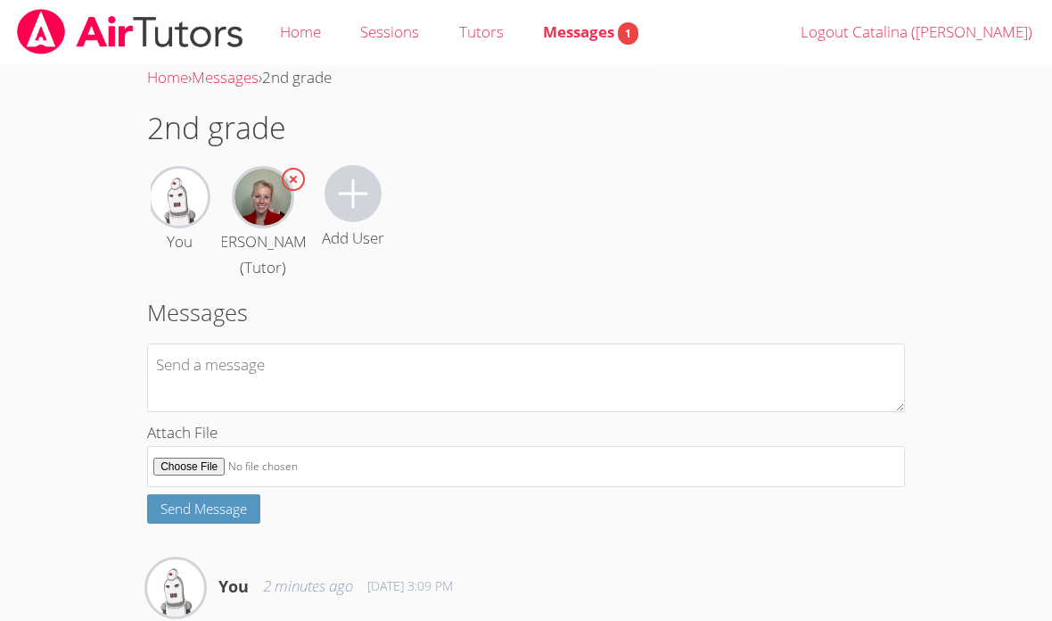
click at [269, 212] on img at bounding box center [263, 197] width 57 height 57
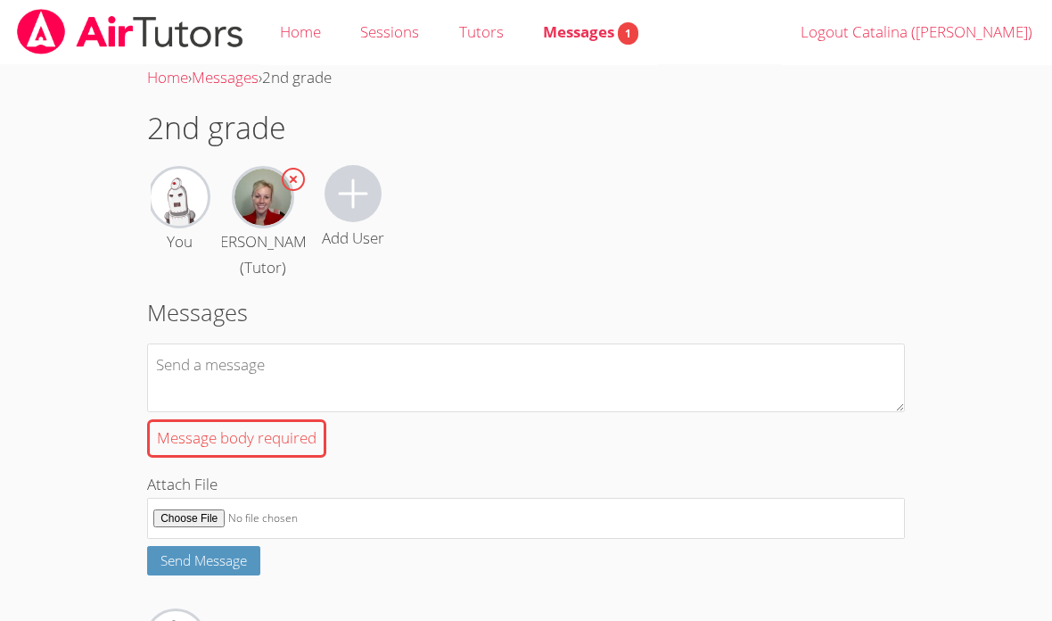
click at [170, 205] on img at bounding box center [179, 197] width 57 height 57
click at [179, 188] on img at bounding box center [179, 197] width 57 height 57
click at [179, 196] on img at bounding box center [179, 197] width 57 height 57
click at [183, 187] on img at bounding box center [179, 197] width 57 height 57
click at [139, 186] on div "Home › Messages › 2nd grade 2nd grade You Anna Parsons (Tutor) Add User Message…" at bounding box center [526, 414] width 789 height 698
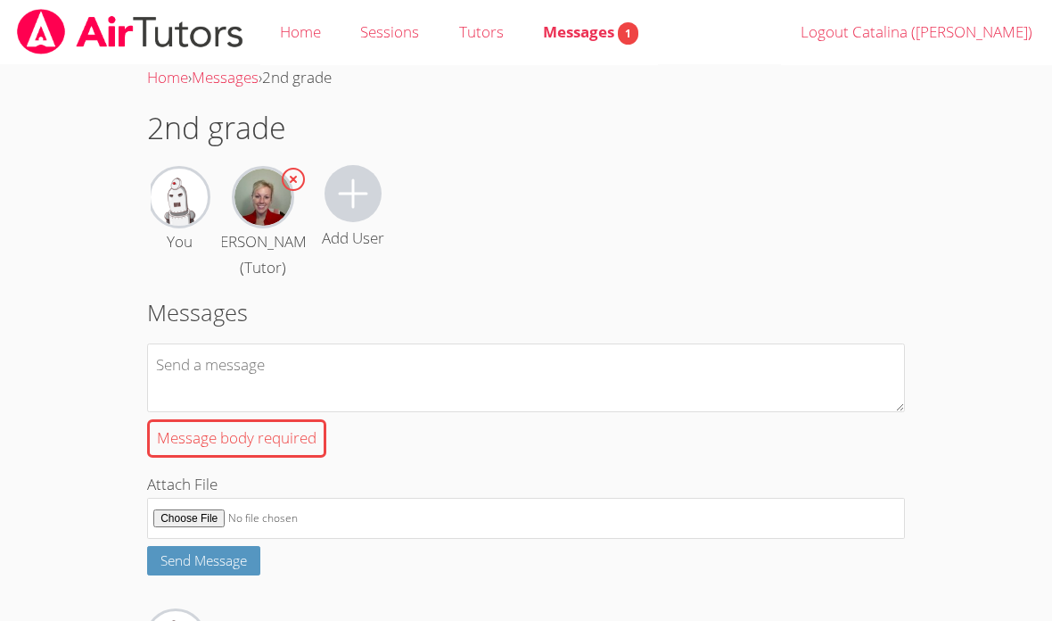
click at [173, 182] on img at bounding box center [179, 197] width 57 height 57
click at [166, 190] on img at bounding box center [179, 197] width 57 height 57
click at [222, 204] on div "Anna Parsons (Tutor)" at bounding box center [263, 225] width 82 height 112
click at [183, 188] on img at bounding box center [179, 197] width 57 height 57
click at [207, 201] on img at bounding box center [179, 197] width 57 height 57
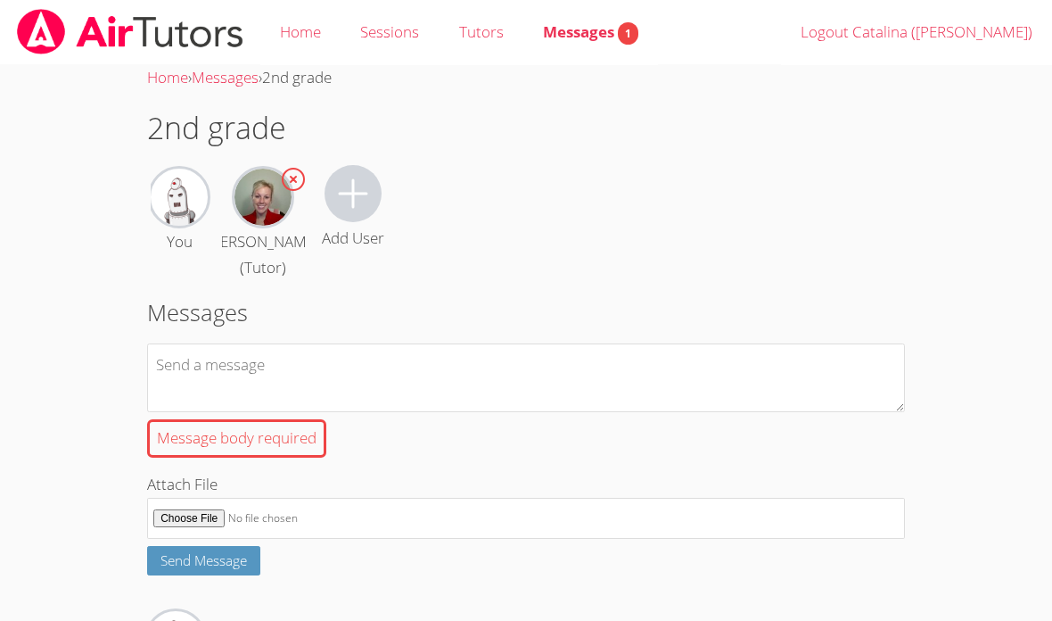
click at [288, 34] on link "Home" at bounding box center [300, 32] width 80 height 65
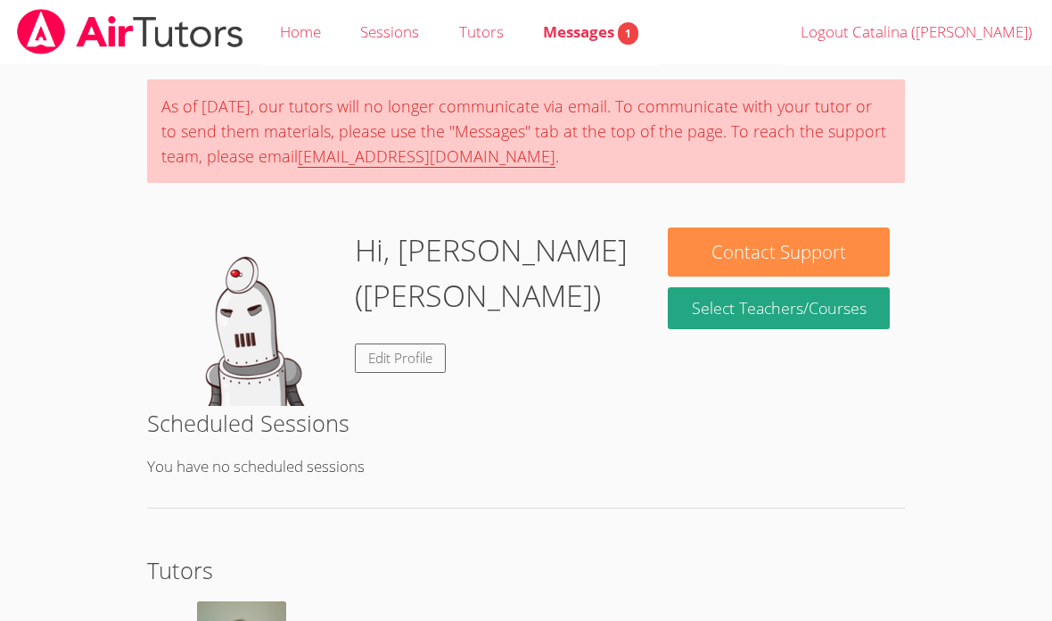
click at [397, 343] on link "Edit Profile" at bounding box center [400, 357] width 91 height 29
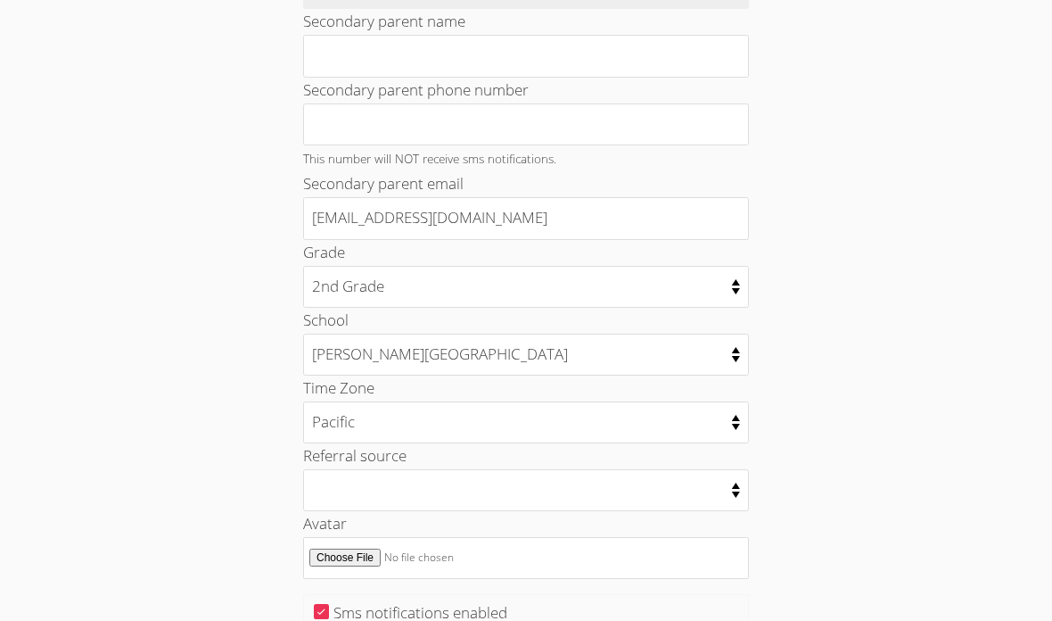
scroll to position [784, 0]
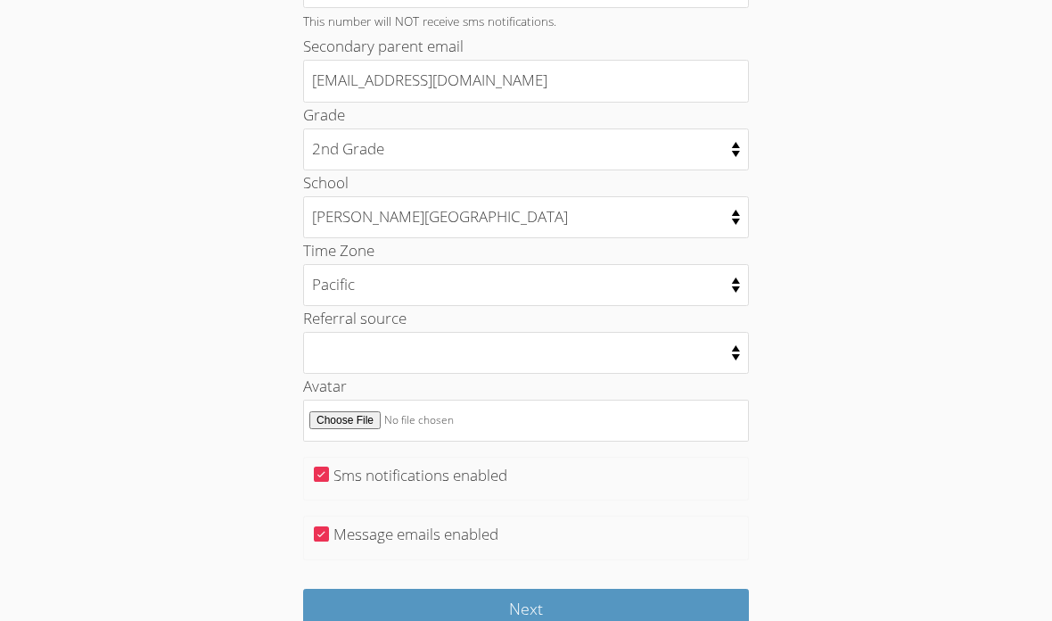
click at [598, 589] on input "Next" at bounding box center [526, 610] width 446 height 42
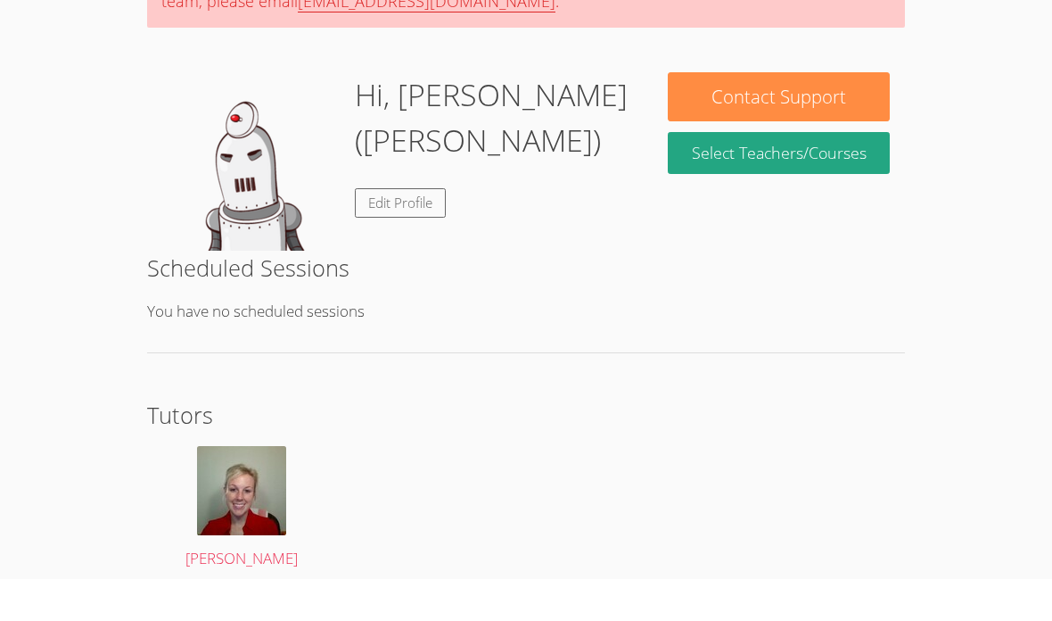
scroll to position [246, 0]
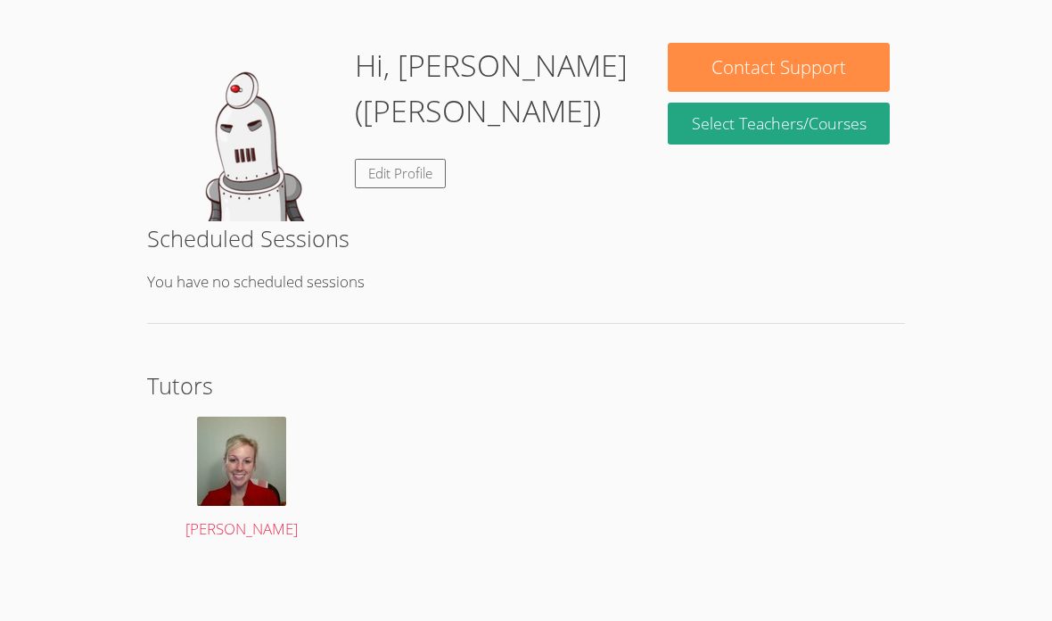
click at [260, 482] on img at bounding box center [241, 460] width 89 height 89
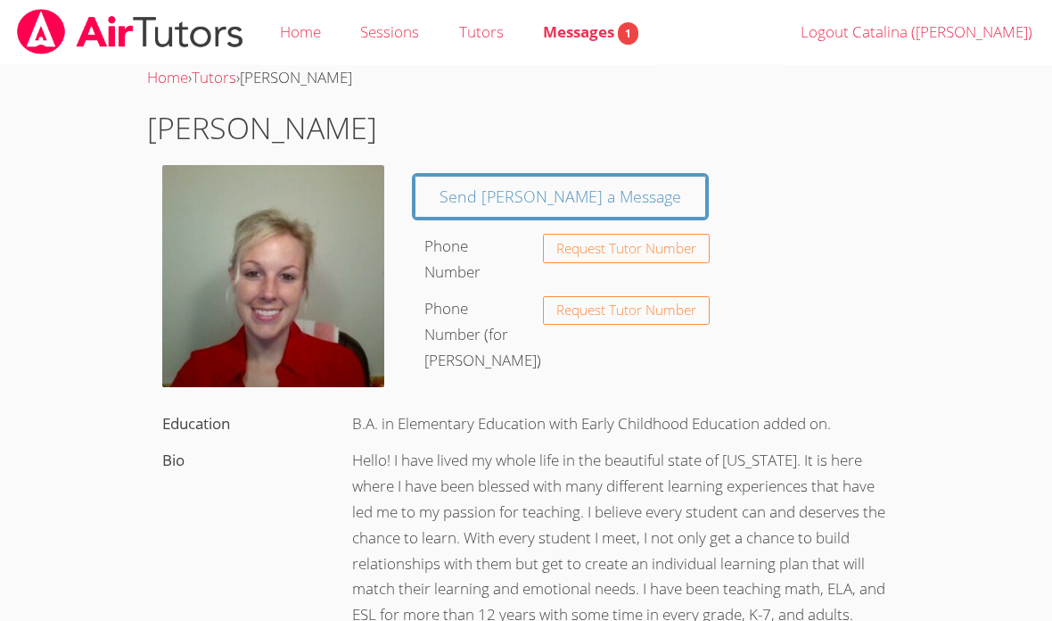
click at [589, 35] on span "Messages 1" at bounding box center [590, 31] width 95 height 21
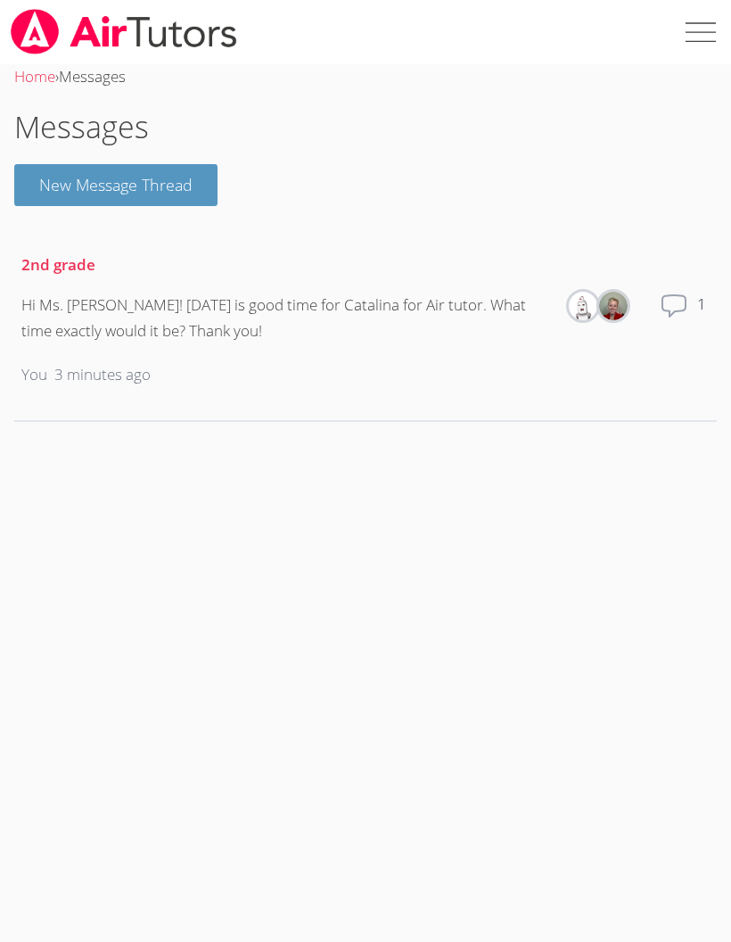
click at [478, 302] on div "Hi Ms. [PERSON_NAME]! [DATE] is good time for Catalina for Air tutor. What time…" at bounding box center [284, 318] width 527 height 52
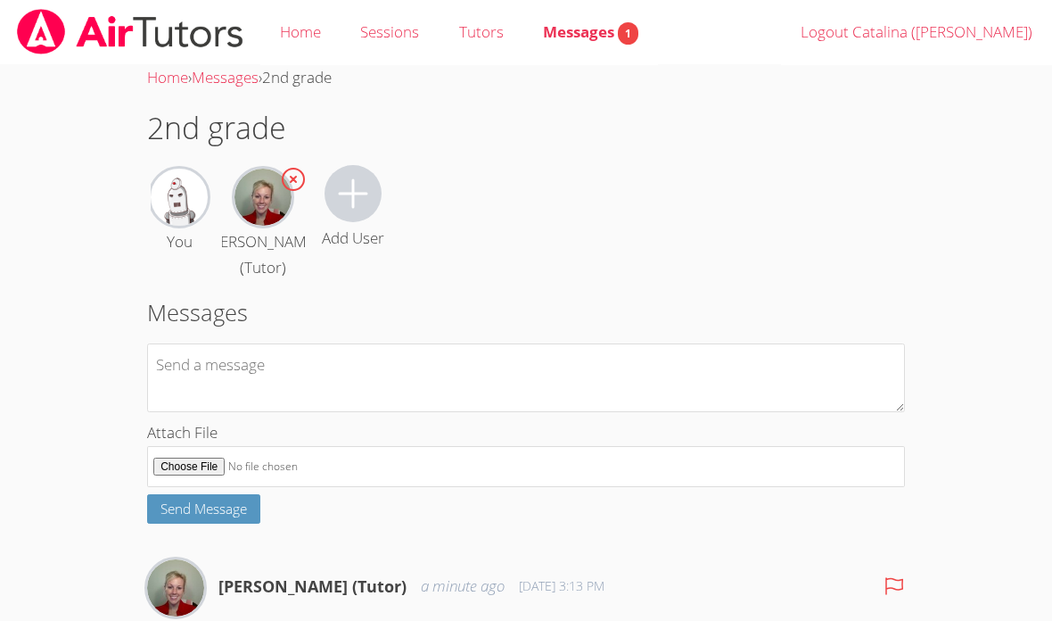
click at [180, 402] on textarea at bounding box center [526, 377] width 758 height 69
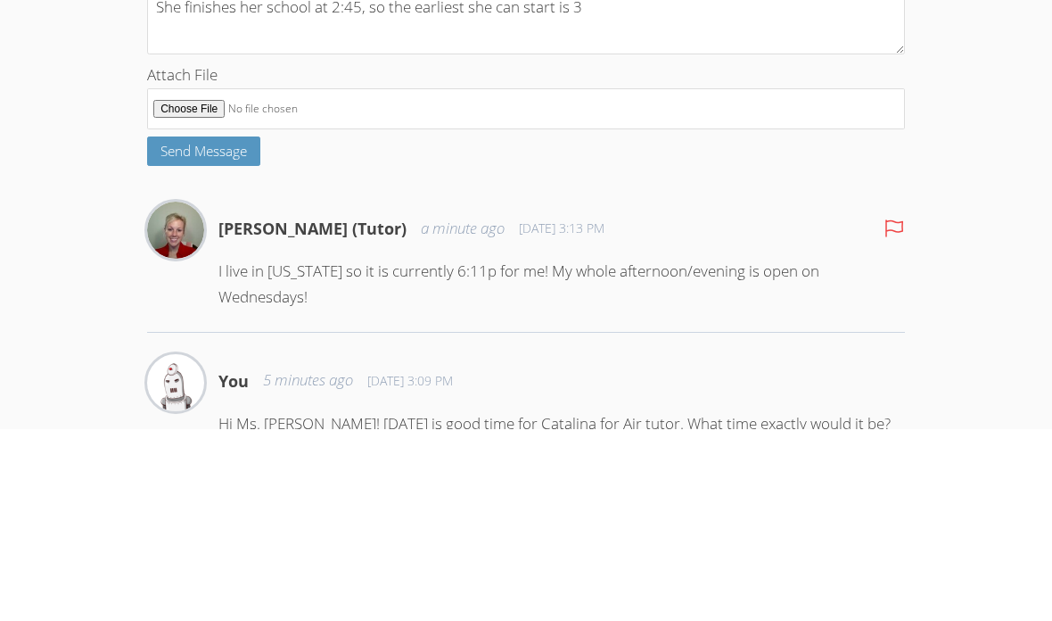
scroll to position [166, 0]
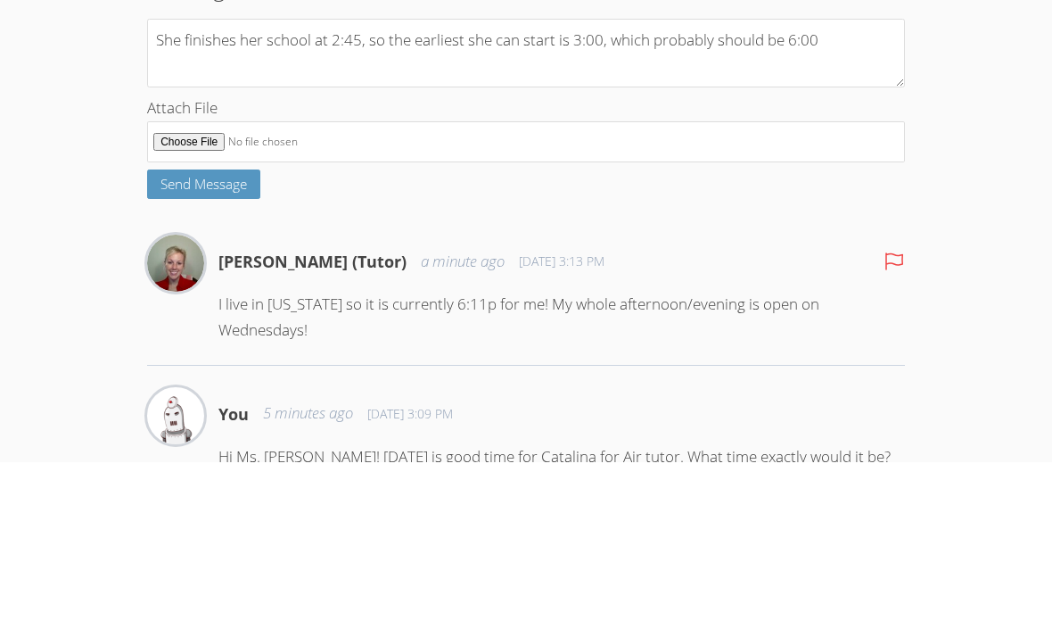
click at [605, 177] on textarea "She finishes her school at 2:45, so the earliest she can start is 3:00, which p…" at bounding box center [526, 211] width 758 height 69
click at [730, 177] on textarea "She finishes her school at 2:45, so the earliest she can start is 3:00 pm, whic…" at bounding box center [526, 211] width 758 height 69
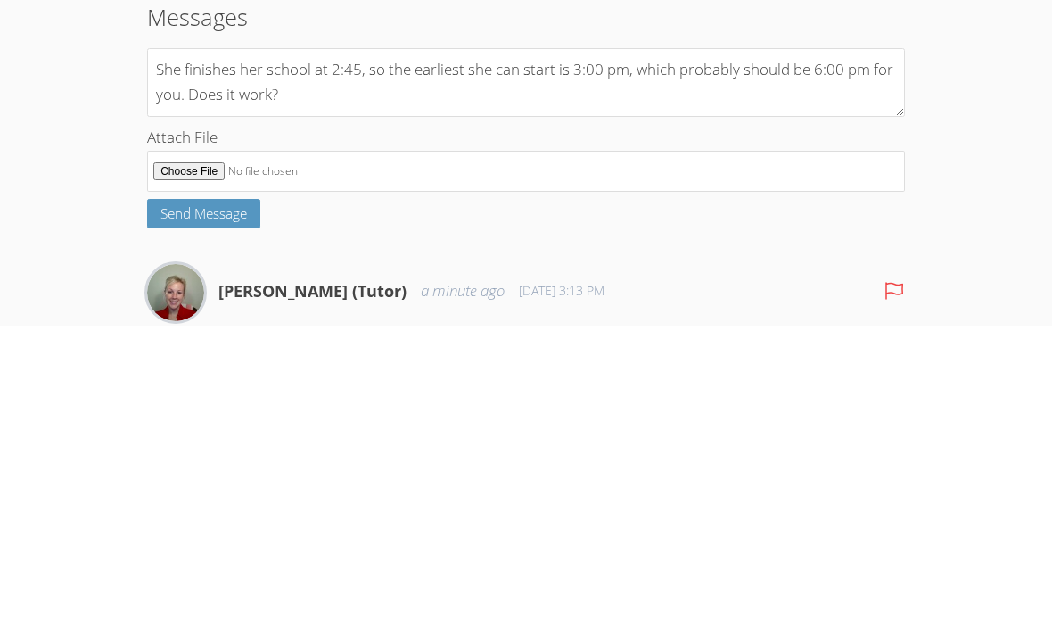
click at [251, 343] on textarea "She finishes her school at 2:45, so the earliest she can start is 3:00 pm, whic…" at bounding box center [526, 377] width 758 height 69
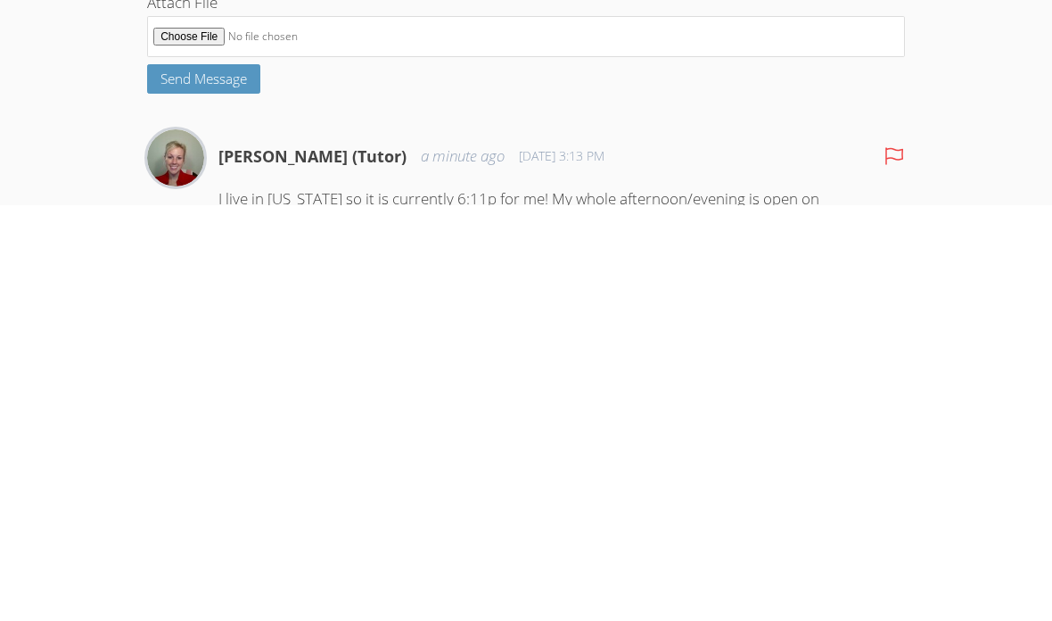
type textarea "She finishes her school at 2:45, so the earliest she can start is 3:00 pm, whic…"
click at [172, 485] on span "Send Message" at bounding box center [204, 494] width 86 height 18
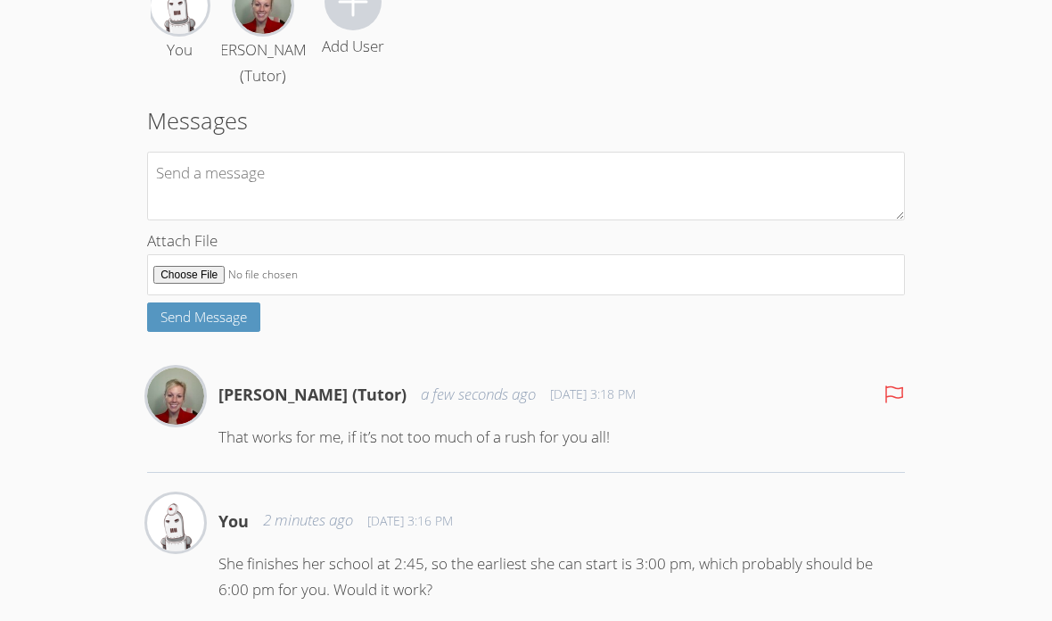
scroll to position [201, 0]
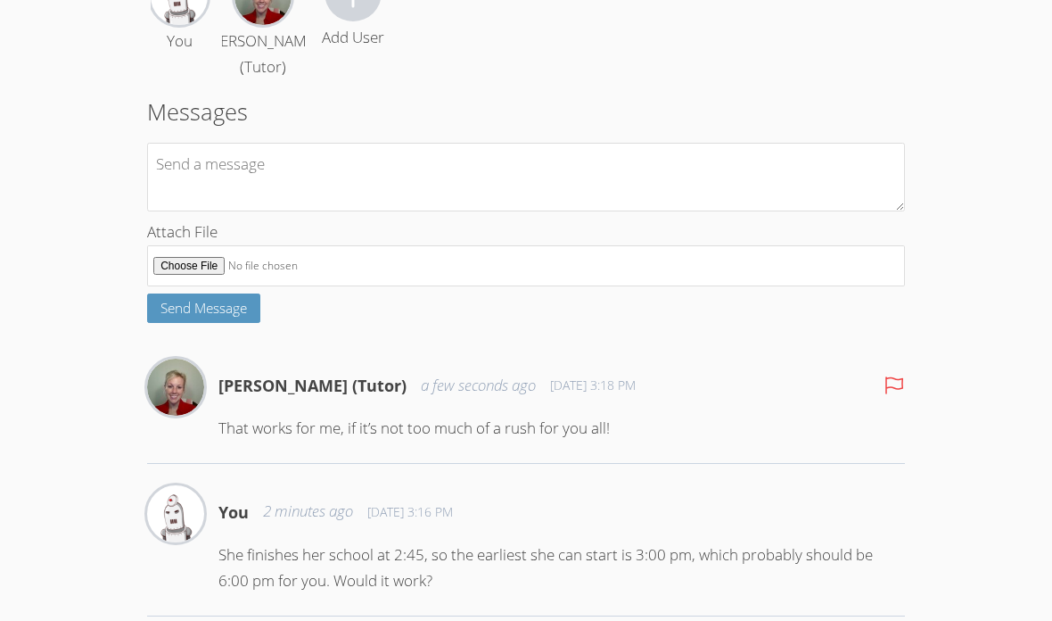
click at [265, 441] on p "That works for me, if it’s not too much of a rush for you all!" at bounding box center [561, 429] width 687 height 26
click at [252, 441] on p "That works for me, if it’s not too much of a rush for you all!" at bounding box center [561, 429] width 687 height 26
click at [178, 205] on textarea at bounding box center [526, 177] width 758 height 69
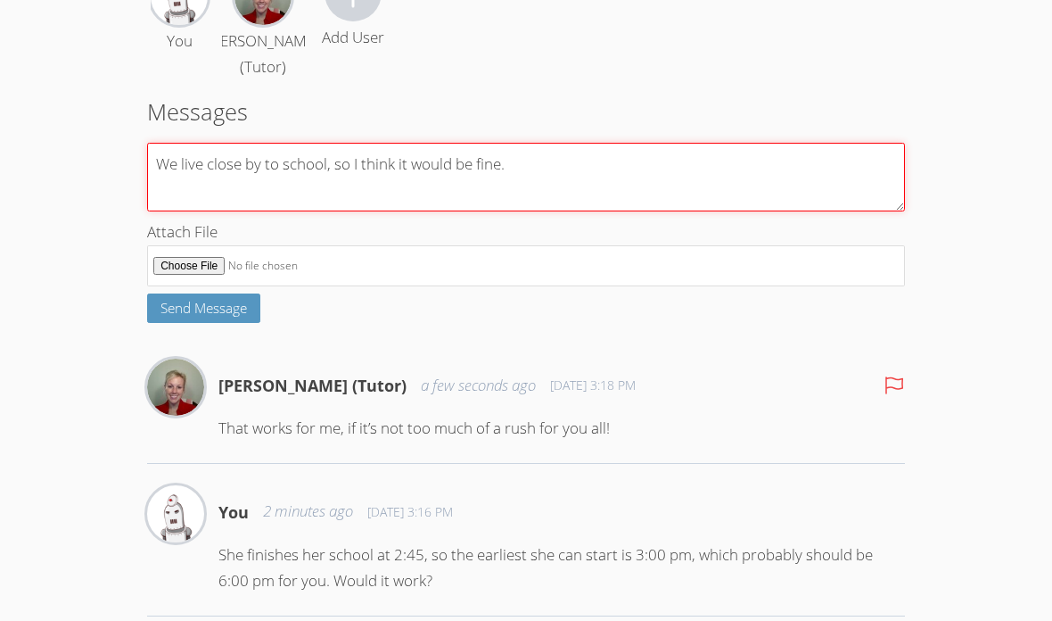
click at [730, 179] on textarea "We live close by to school, so I think it would be fine." at bounding box center [526, 177] width 758 height 69
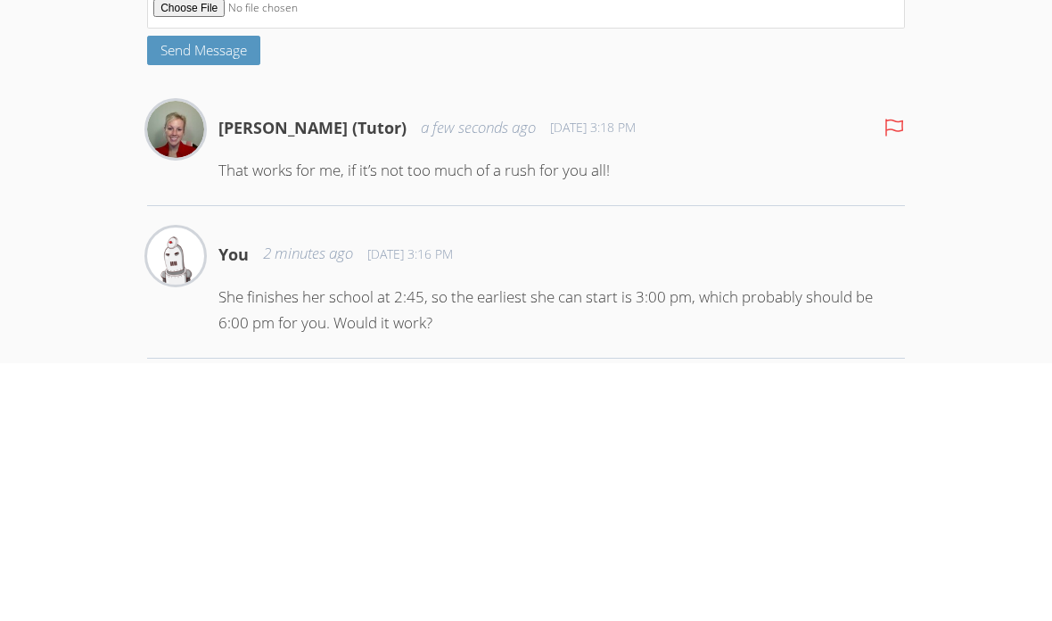
type textarea "We live close by to school, so I think it would be fine. So when will her start…"
click at [177, 293] on button "Send Message" at bounding box center [203, 307] width 113 height 29
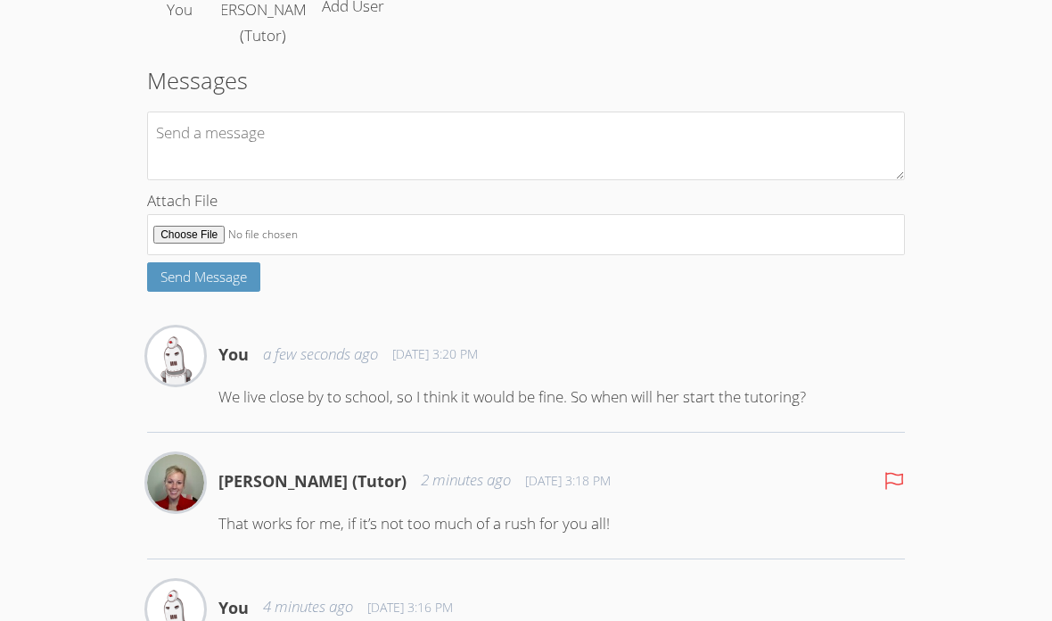
scroll to position [0, 0]
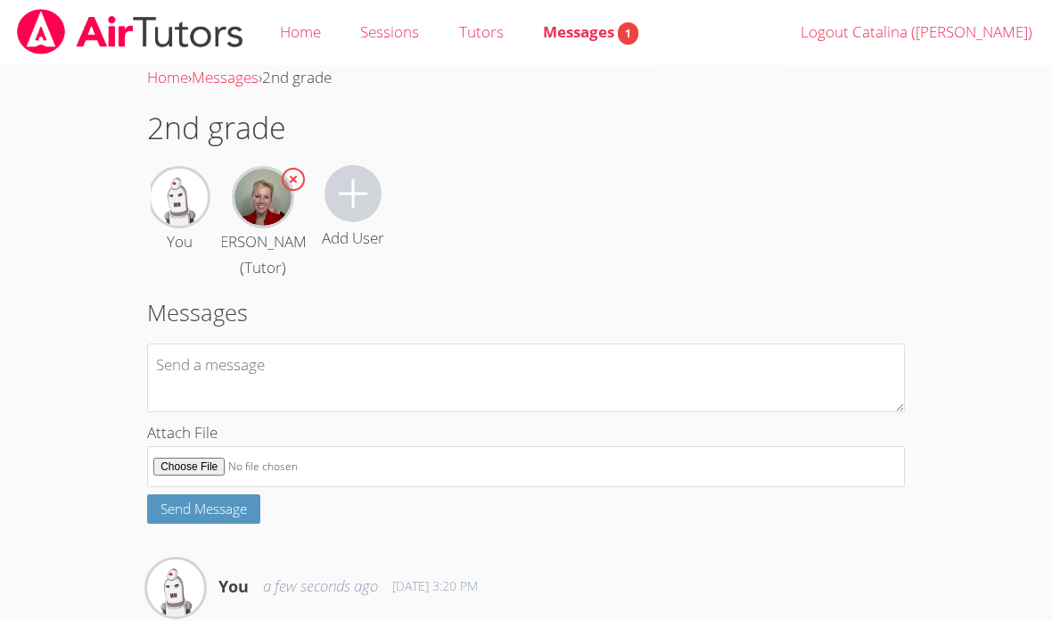
click at [577, 30] on span "Messages 1" at bounding box center [590, 31] width 95 height 21
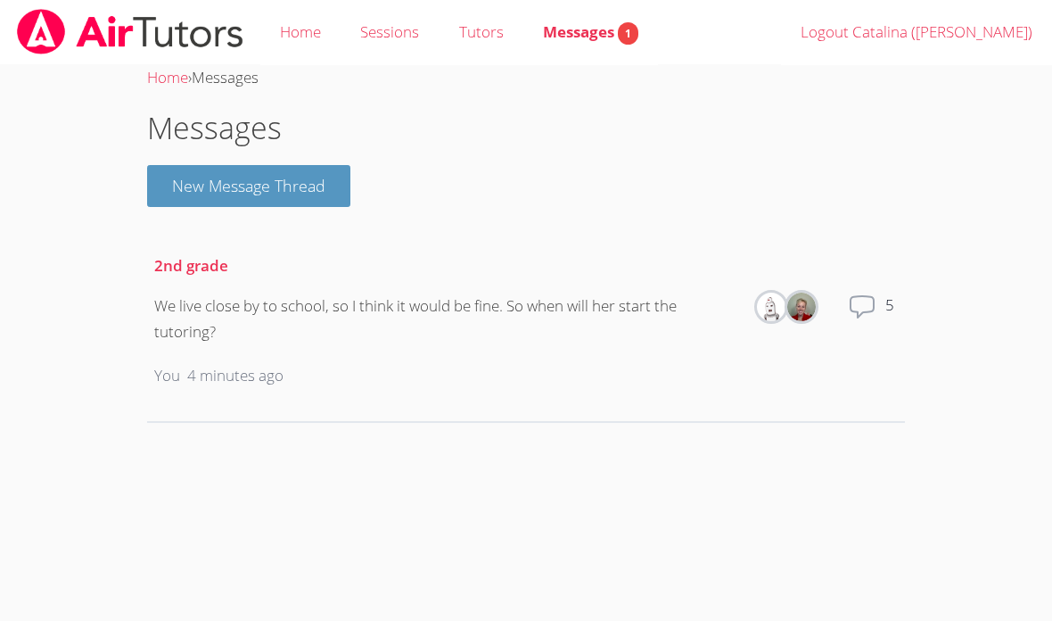
click at [730, 294] on icon at bounding box center [862, 306] width 29 height 29
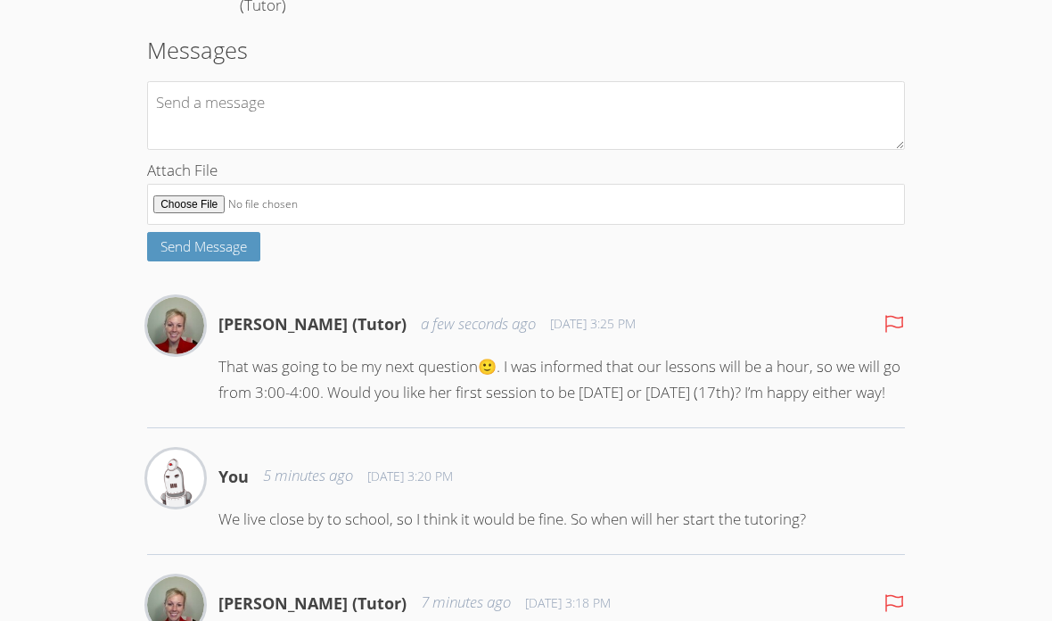
scroll to position [264, 0]
click at [679, 402] on div "[PERSON_NAME] (Tutor) a few seconds ago [DATE] 3:25 PM That was going to be my …" at bounding box center [561, 356] width 687 height 123
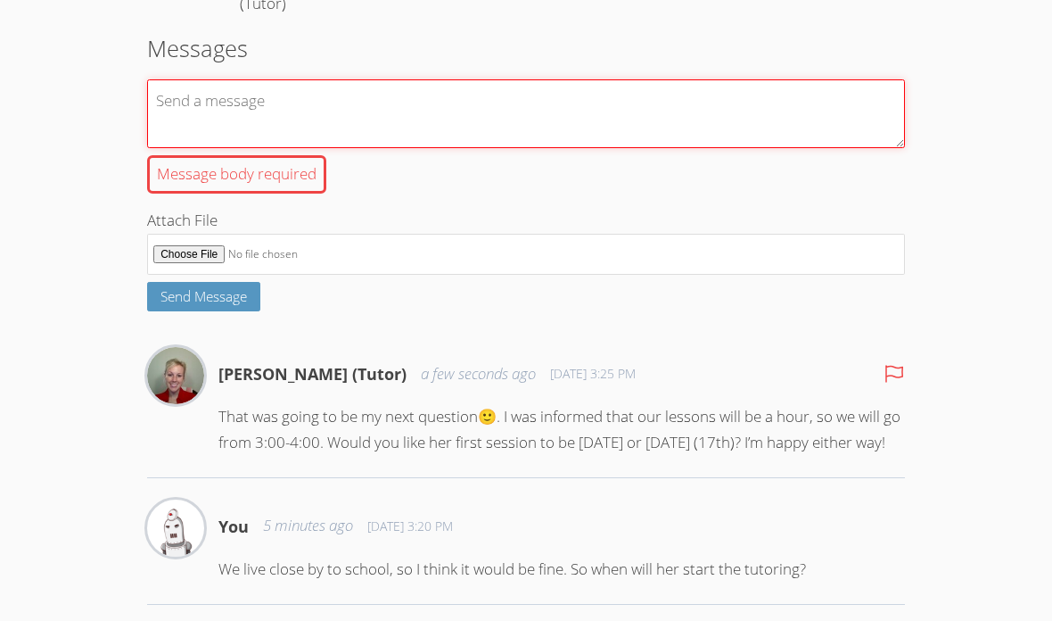
click at [376, 125] on textarea "Message body required" at bounding box center [526, 113] width 758 height 69
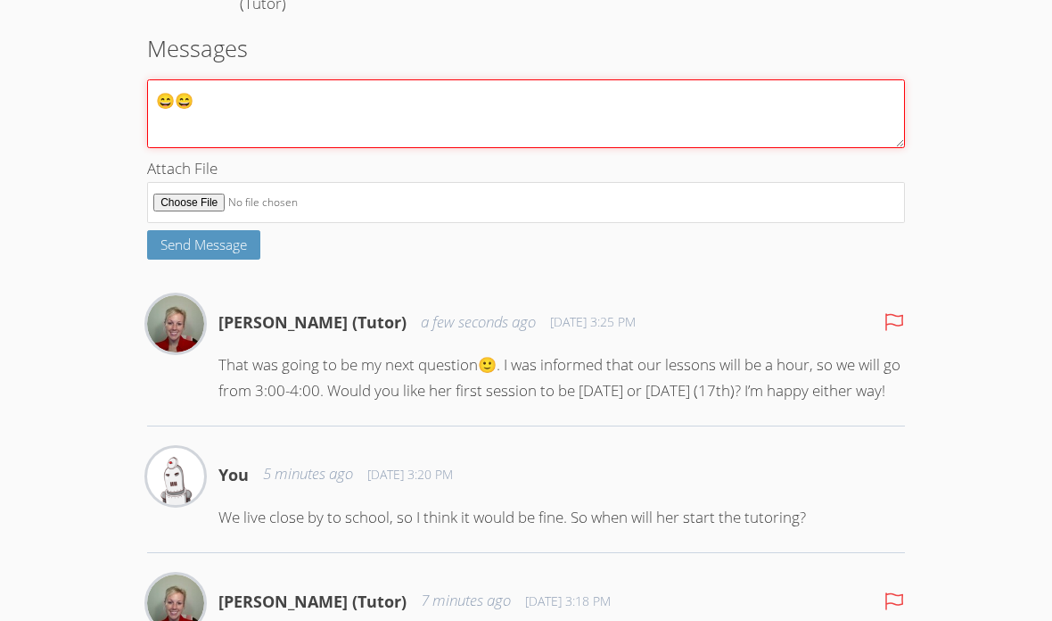
click at [534, 128] on textarea "😄😄" at bounding box center [526, 113] width 758 height 69
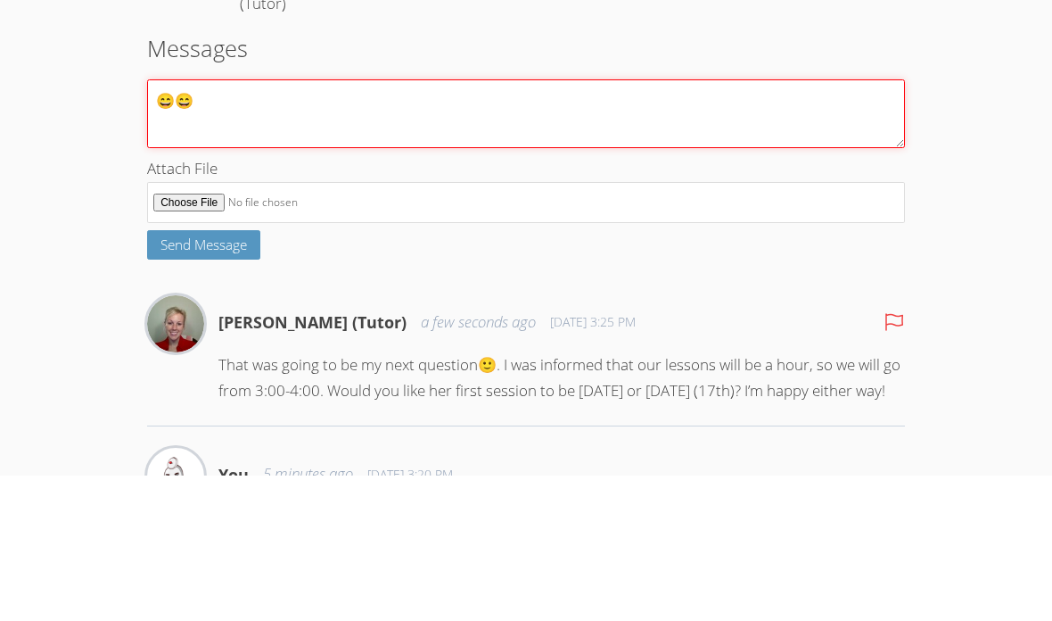
scroll to position [107, 0]
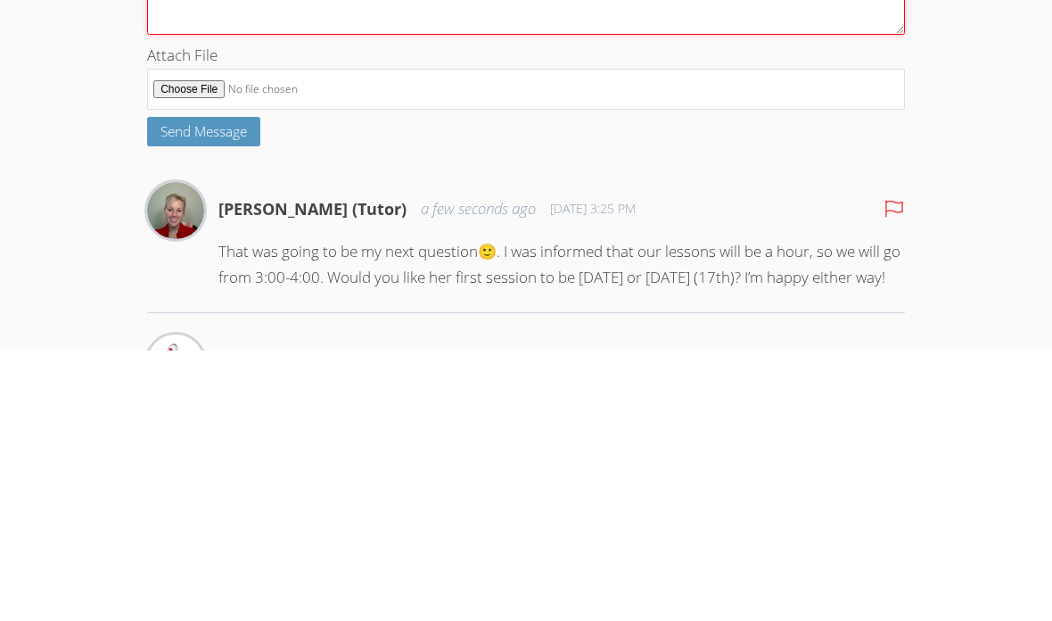
type textarea "😄😄 [PERSON_NAME] says she would love to have the class start [DATE]."
click at [175, 392] on span "Send Message" at bounding box center [204, 401] width 86 height 18
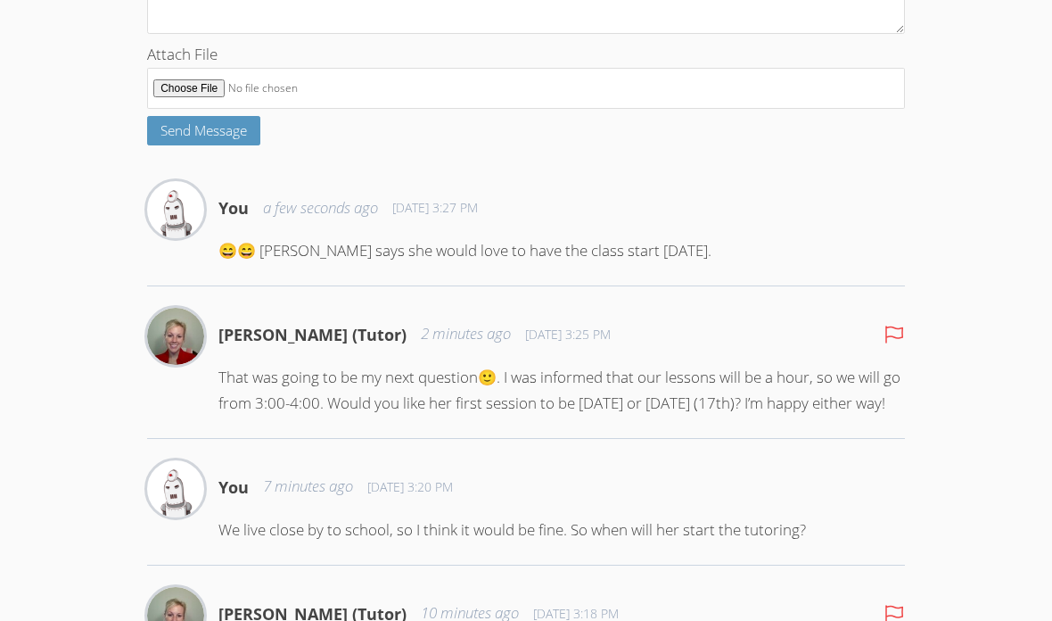
click at [186, 365] on img at bounding box center [175, 336] width 57 height 57
click at [180, 365] on img at bounding box center [175, 336] width 57 height 57
click at [177, 340] on img at bounding box center [175, 336] width 57 height 57
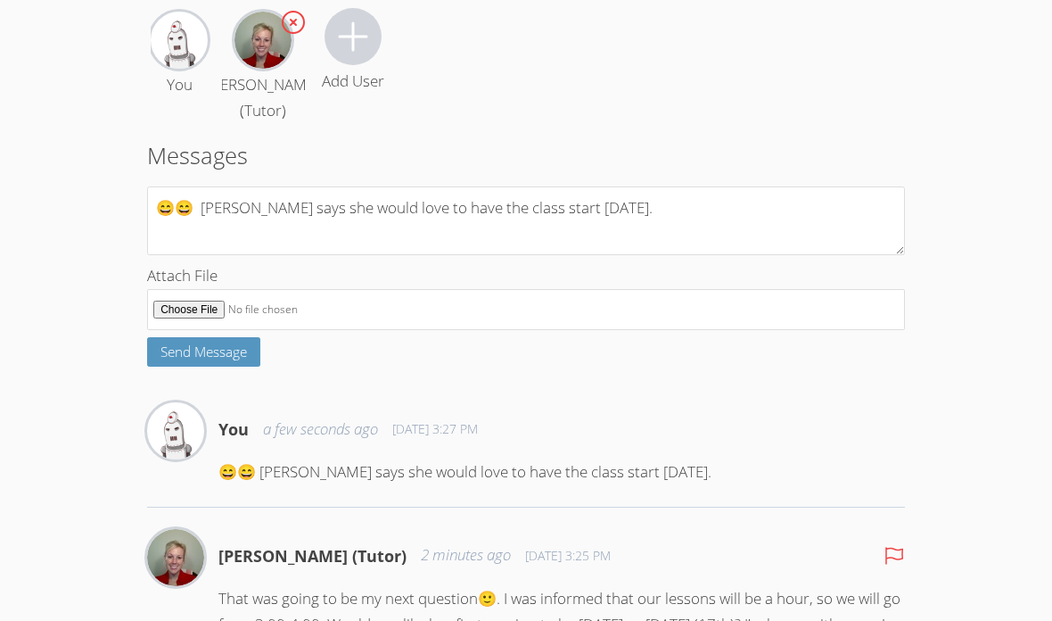
scroll to position [0, 0]
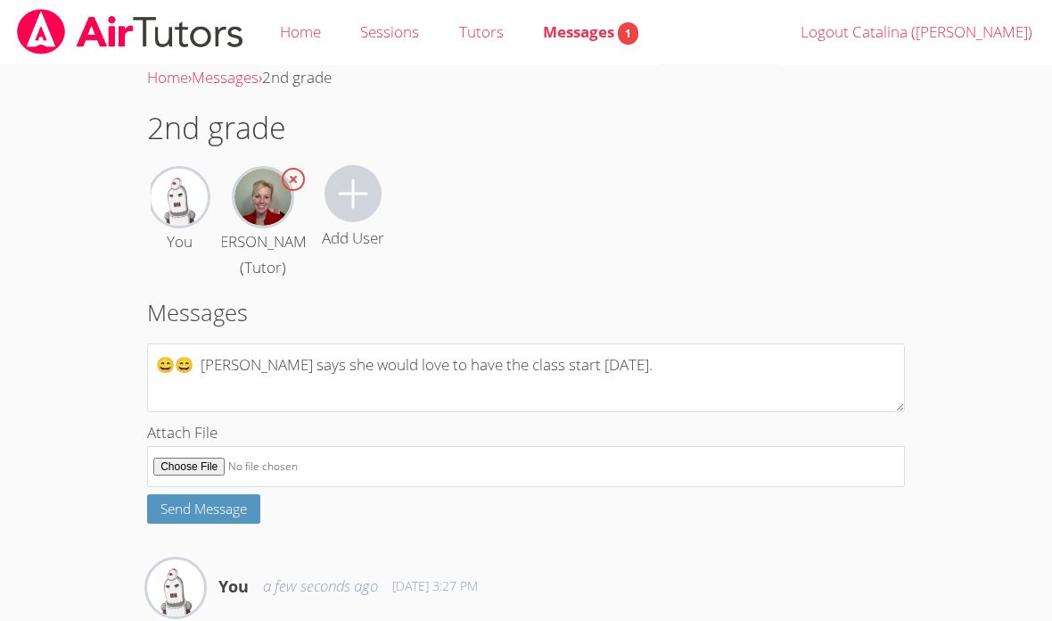
click at [482, 27] on link "Tutors" at bounding box center [481, 32] width 84 height 65
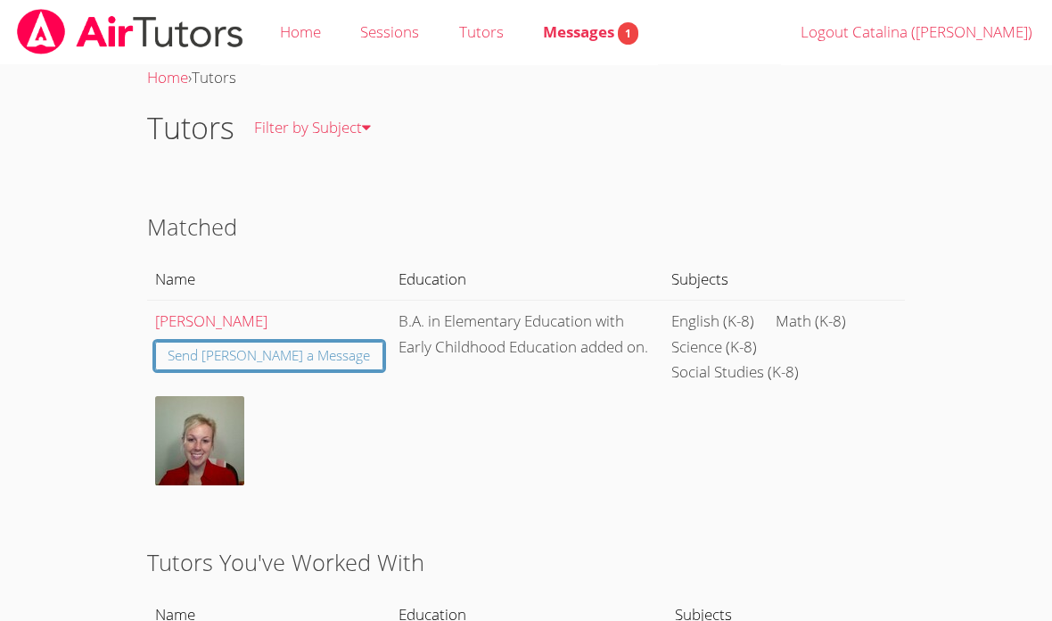
click at [204, 443] on img at bounding box center [199, 440] width 89 height 89
click at [202, 439] on img at bounding box center [199, 440] width 89 height 89
click at [210, 428] on img at bounding box center [199, 440] width 89 height 89
click at [217, 313] on link "Anna Parsons" at bounding box center [211, 320] width 112 height 21
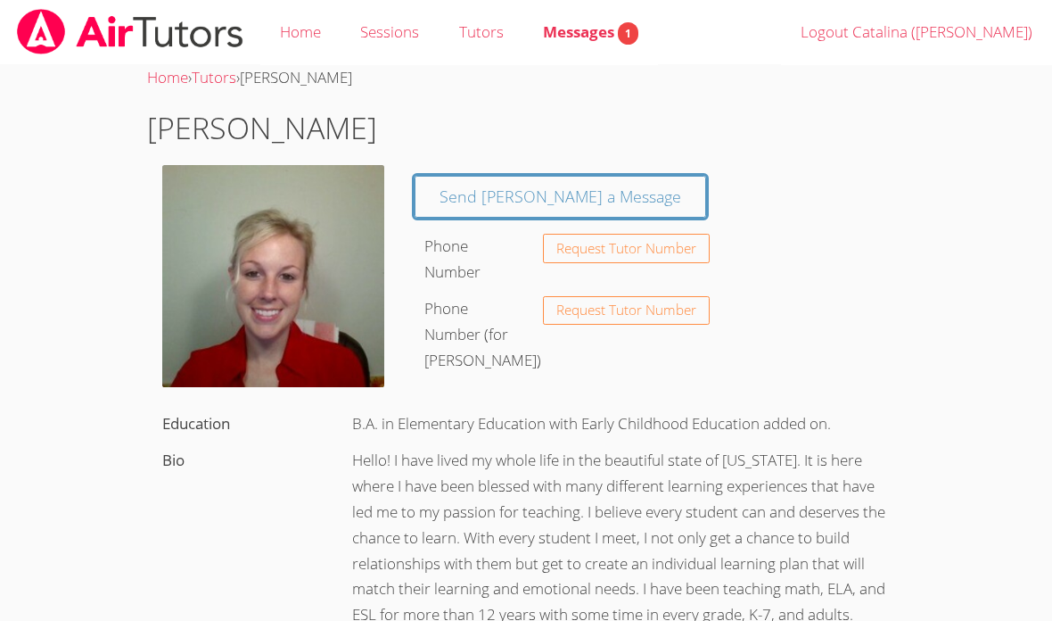
click at [580, 34] on span "Messages 1" at bounding box center [590, 31] width 95 height 21
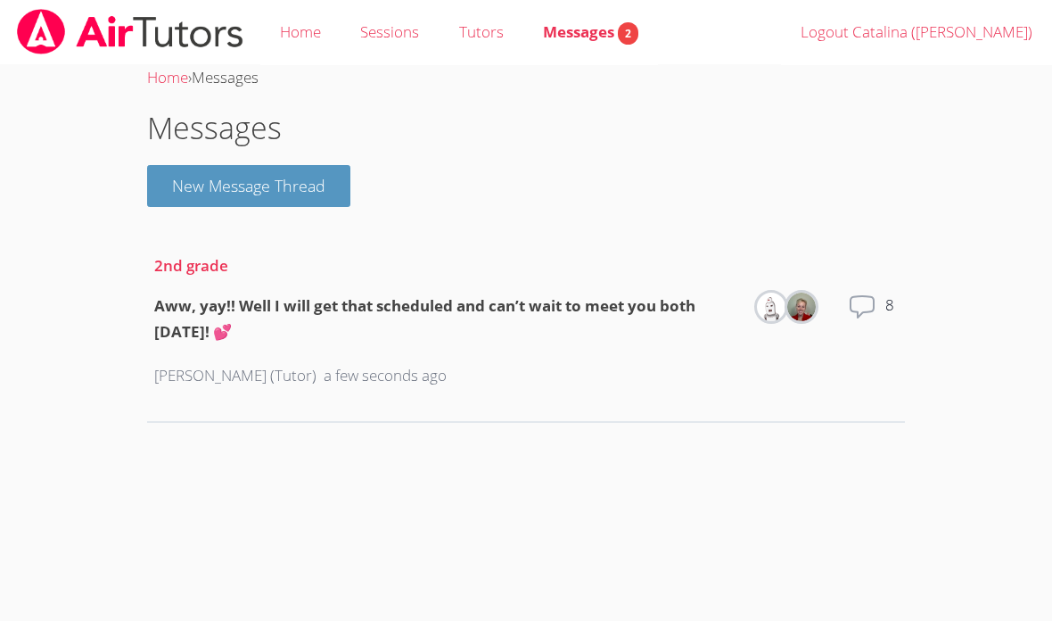
click at [578, 318] on div "Aww, yay!! Well I will get that scheduled and can’t wait to meet you both [DATE…" at bounding box center [445, 319] width 583 height 52
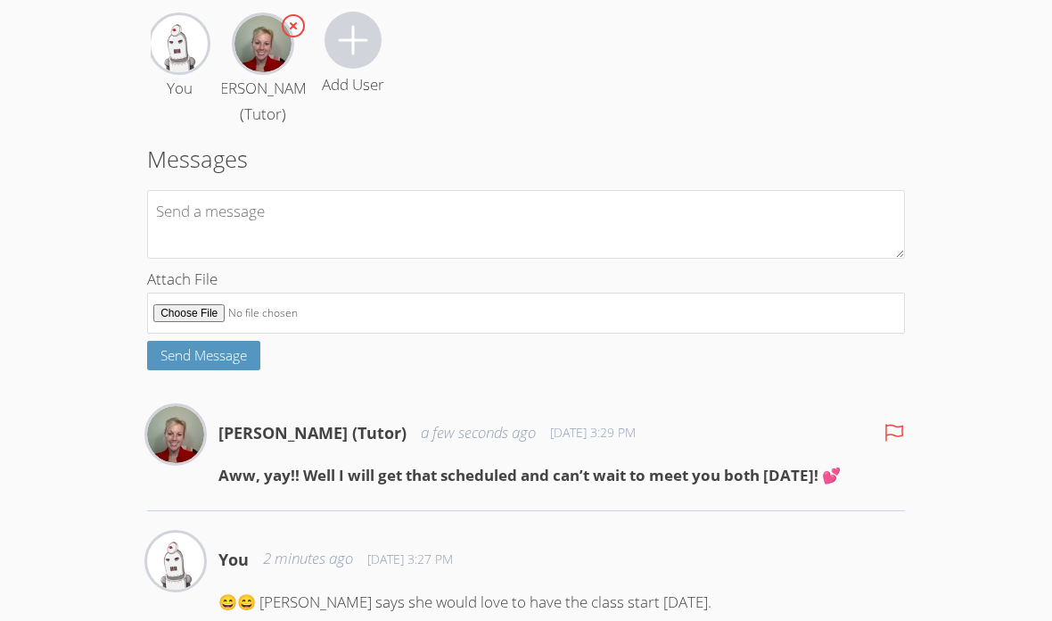
scroll to position [169, 0]
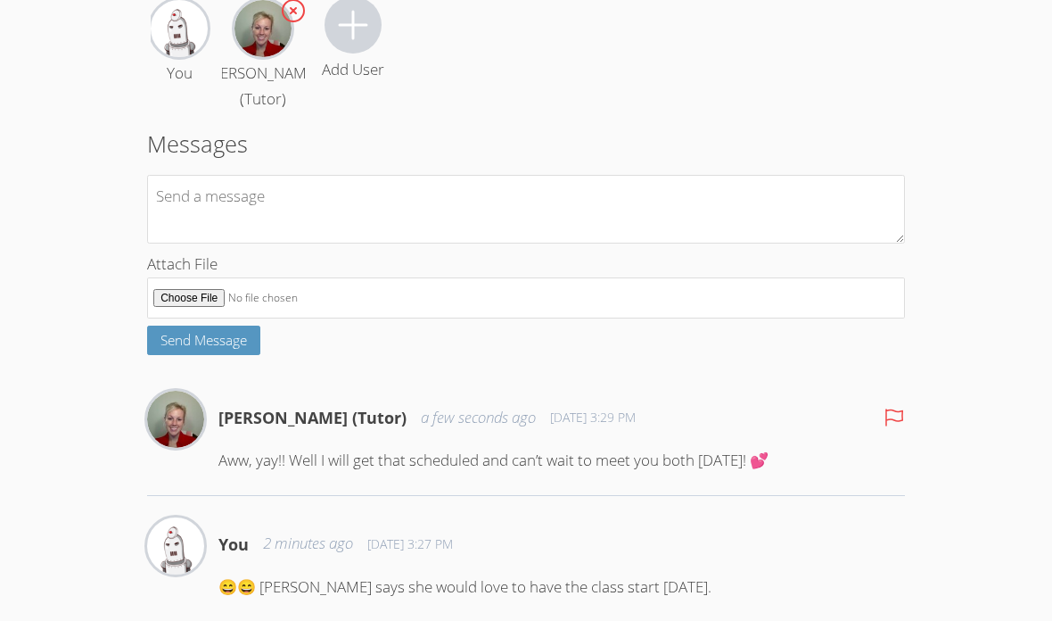
click at [200, 243] on textarea at bounding box center [526, 209] width 758 height 69
click at [435, 216] on textarea "Thank you so much! We can’t wait either! She says you are pretty" at bounding box center [526, 209] width 758 height 69
click at [678, 220] on textarea "Thank you so much! We can’t wait either! (She says you are pretty" at bounding box center [526, 209] width 758 height 69
click at [588, 214] on textarea "Thank you so much! We can’t wait either! (She says you are pretty)" at bounding box center [526, 209] width 758 height 69
click at [427, 213] on textarea "Thank you so much! We can’t wait either! (She says you are pretty!)" at bounding box center [526, 209] width 758 height 69
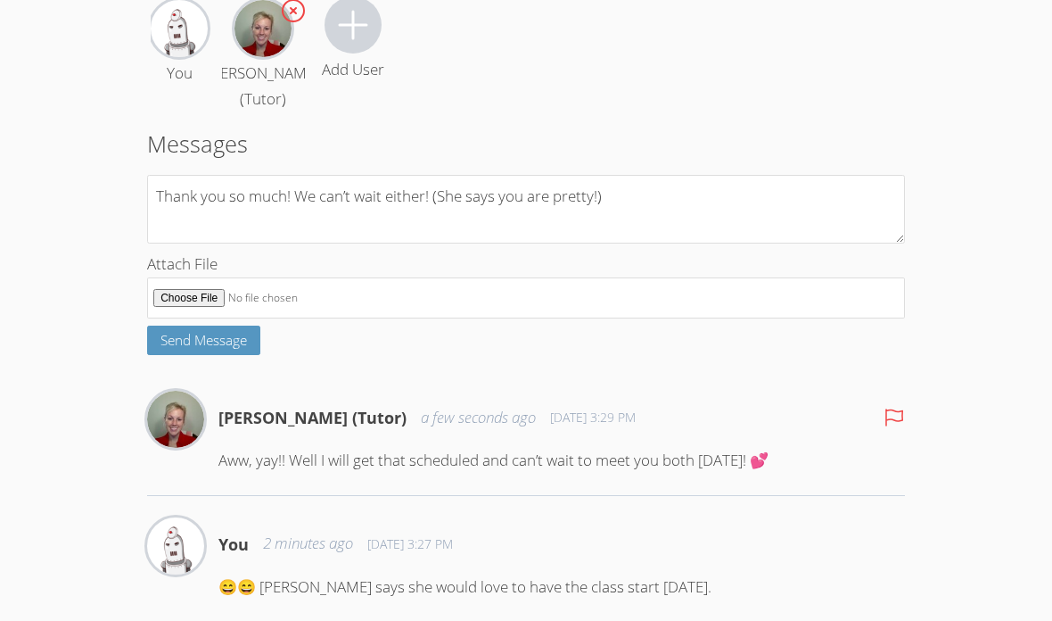
click at [426, 210] on textarea "Thank you so much! We can’t wait either! (She says you are pretty!)" at bounding box center [526, 209] width 758 height 69
click at [423, 216] on textarea "Thank you so much! We can’t wait either! (She says you are pretty!)" at bounding box center [526, 209] width 758 height 69
click at [294, 210] on textarea "Thank you so much! We can’t wait either! (She says you are pretty!)" at bounding box center [526, 209] width 758 height 69
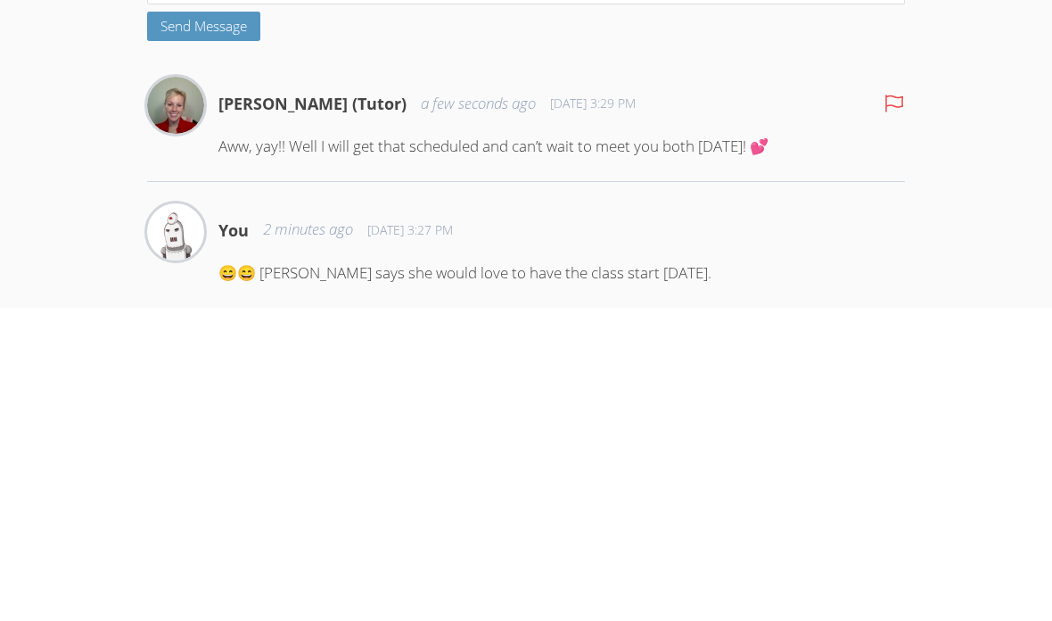
type textarea "Thank you so much!❤️ We can’t wait either! (She says you are pretty!)"
click at [189, 325] on button "Send Message" at bounding box center [203, 339] width 113 height 29
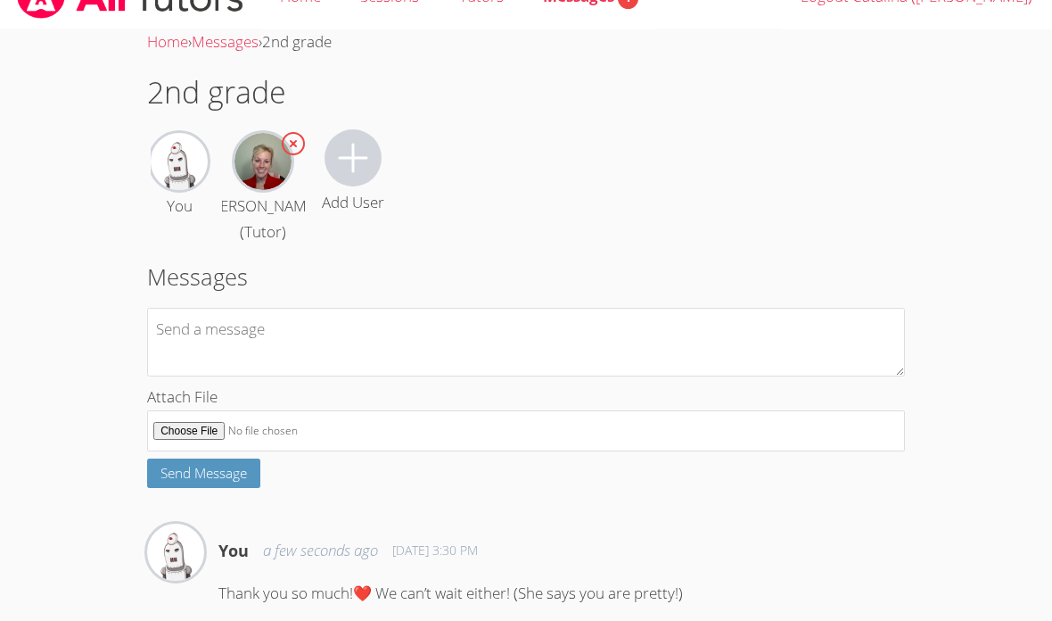
scroll to position [0, 0]
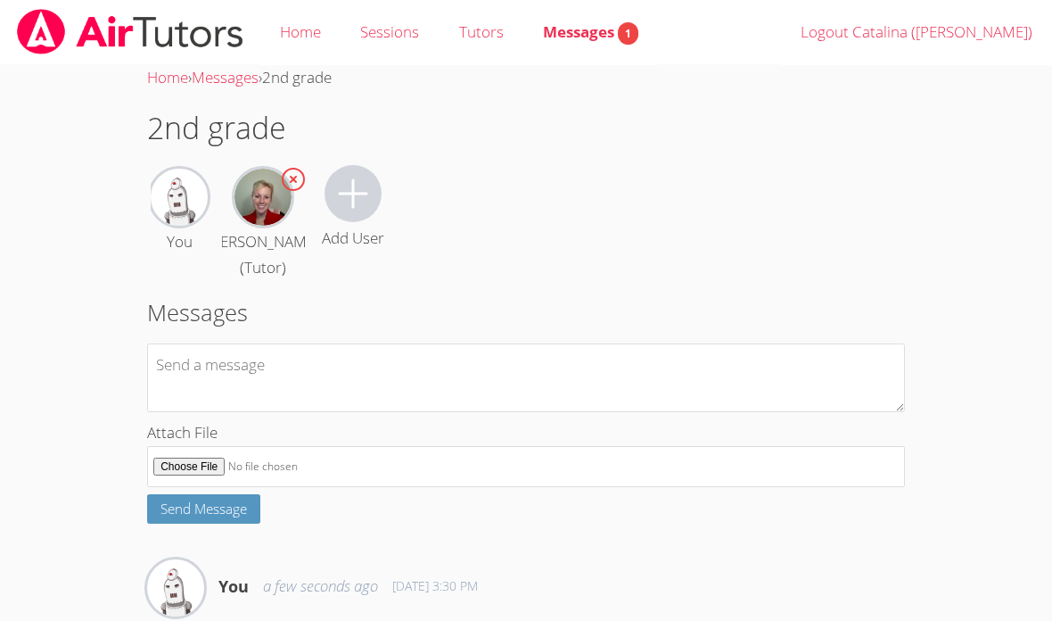
click at [309, 25] on link "Home" at bounding box center [300, 32] width 80 height 65
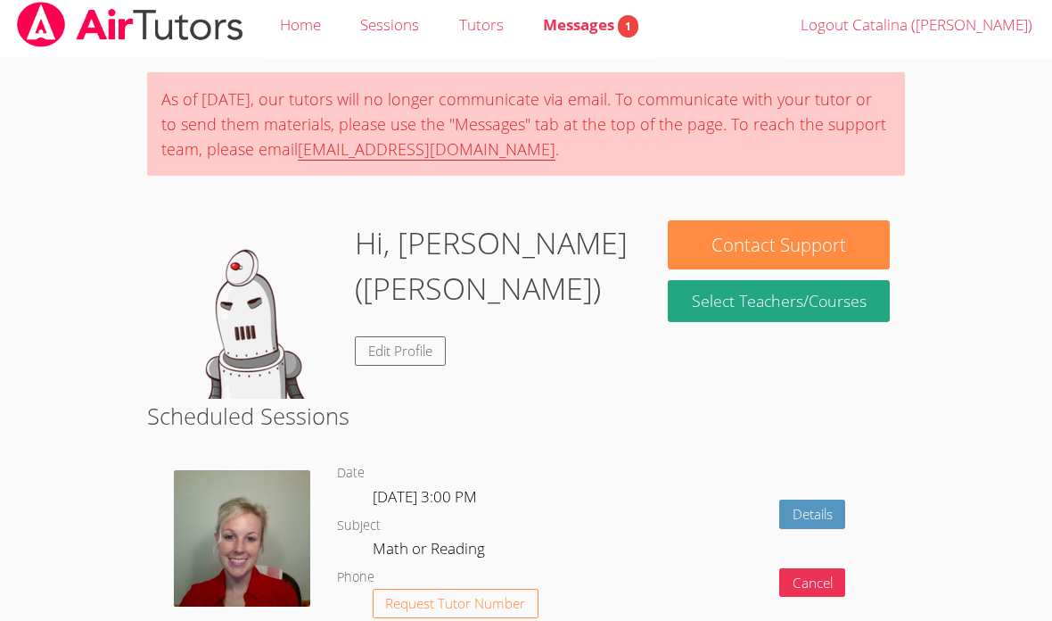
scroll to position [12, 0]
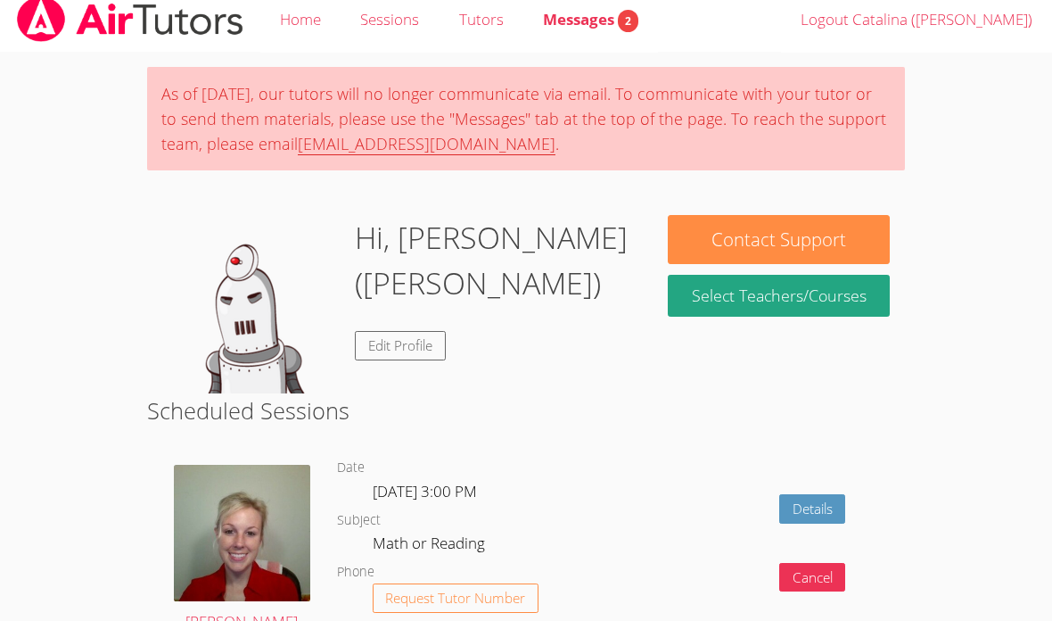
click at [588, 27] on span "Messages 2" at bounding box center [590, 19] width 95 height 21
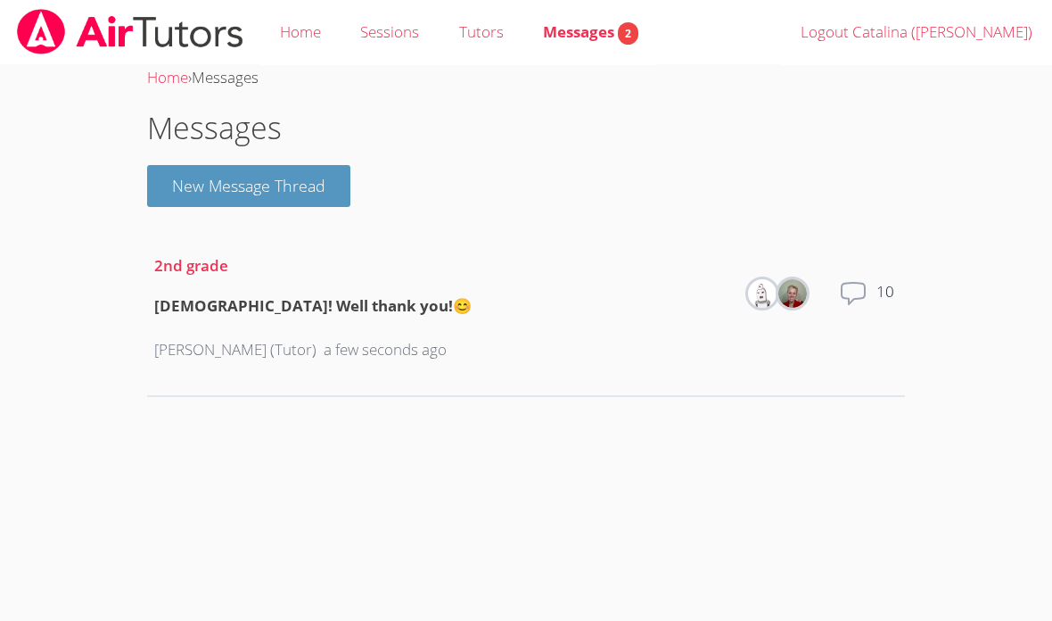
click at [852, 285] on icon at bounding box center [853, 293] width 29 height 29
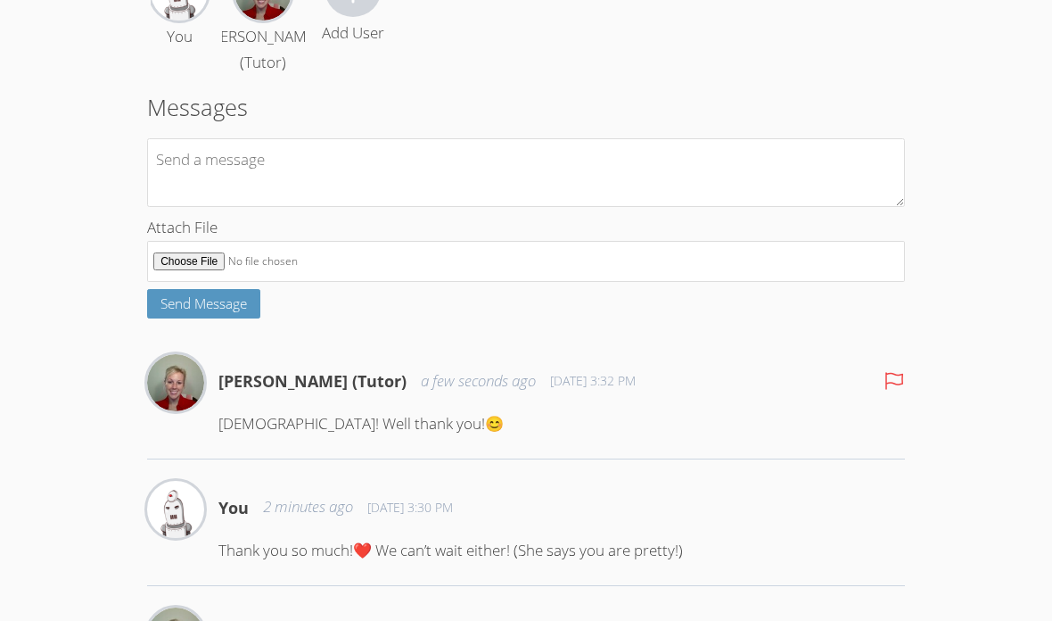
scroll to position [206, 0]
click at [721, 190] on textarea at bounding box center [526, 171] width 758 height 69
type textarea "See you [DATE] 💕"
click at [950, 181] on body "Home Sessions Tutors Messages 1 Logout Catalina ([PERSON_NAME]) Home › Messages…" at bounding box center [526, 104] width 1052 height 621
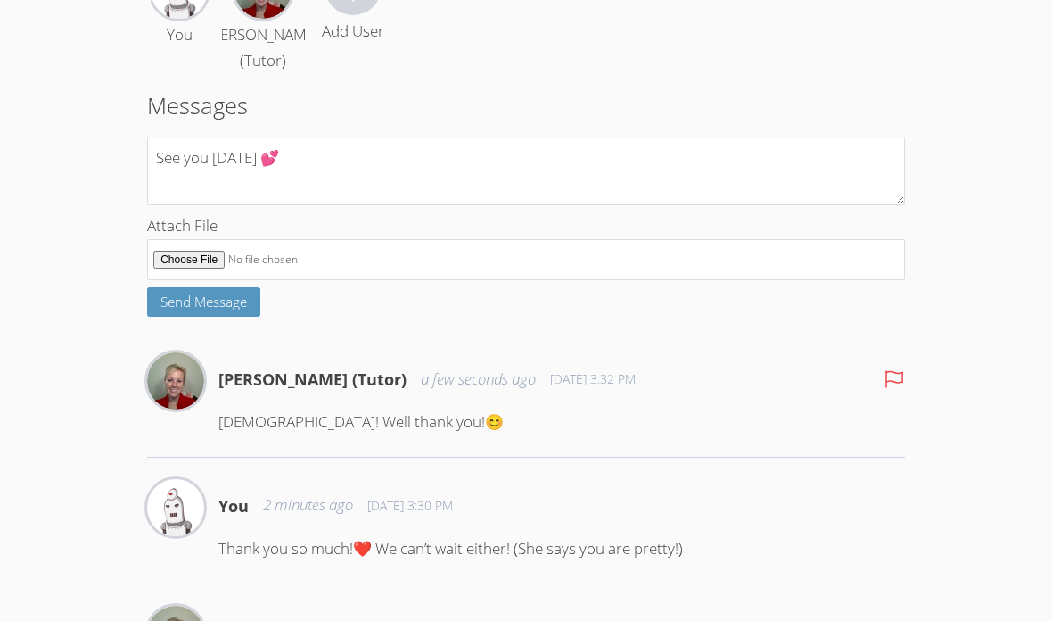
click at [167, 317] on button "Send Message" at bounding box center [203, 302] width 113 height 29
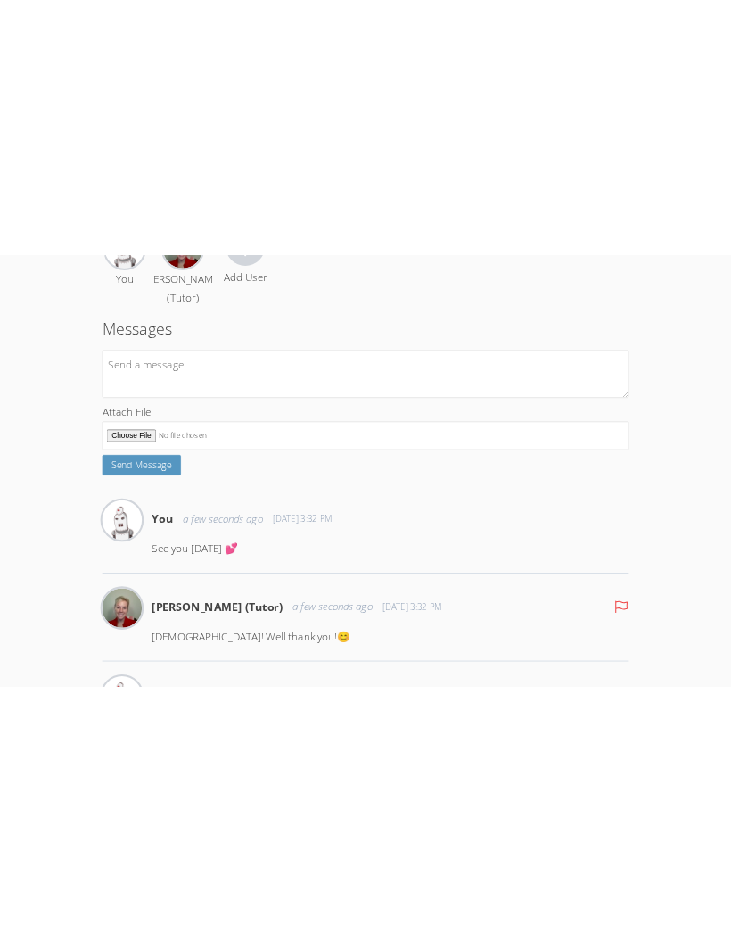
scroll to position [0, 0]
